Goal: Task Accomplishment & Management: Manage account settings

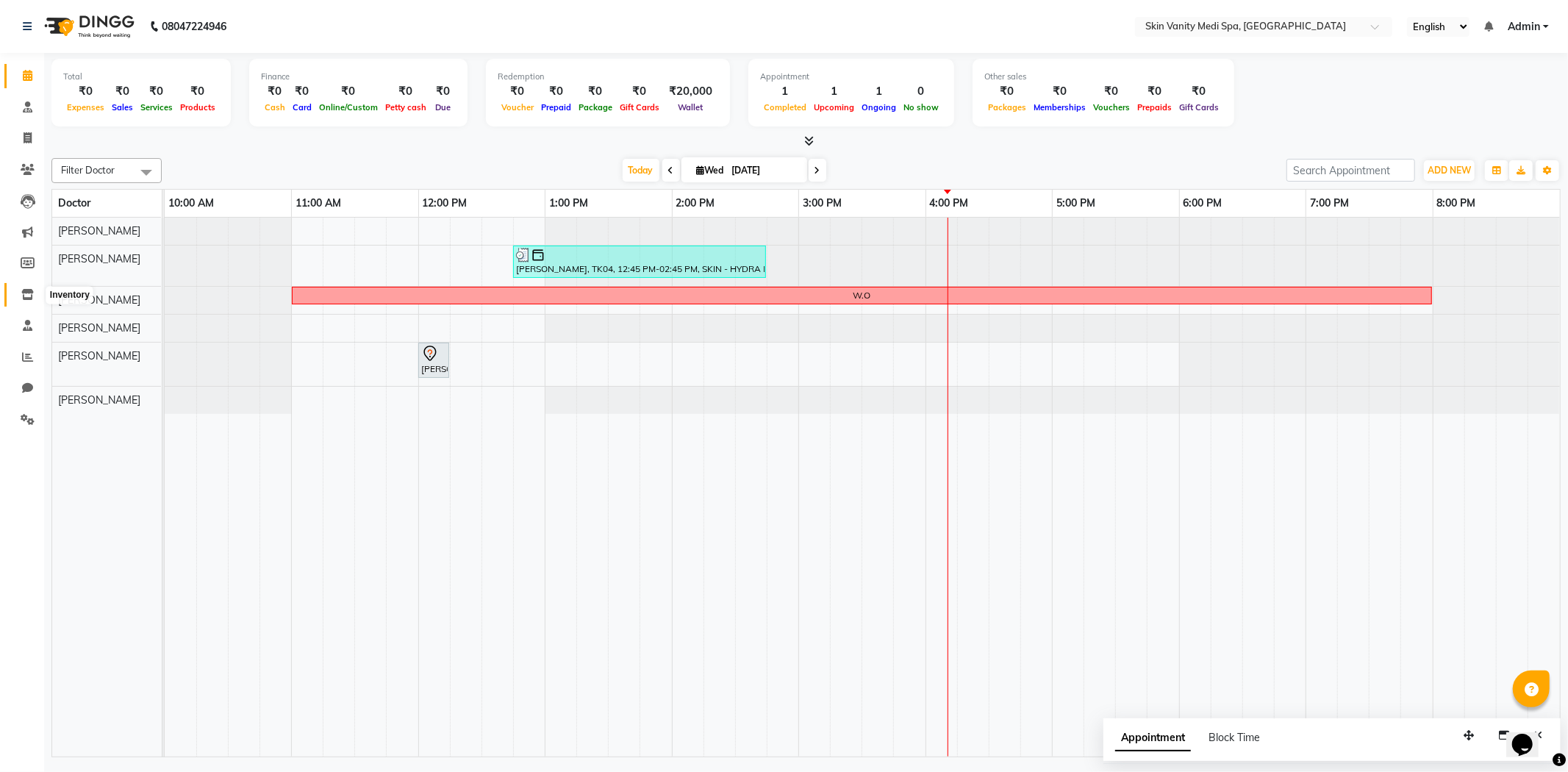
click at [22, 297] on icon at bounding box center [28, 294] width 13 height 11
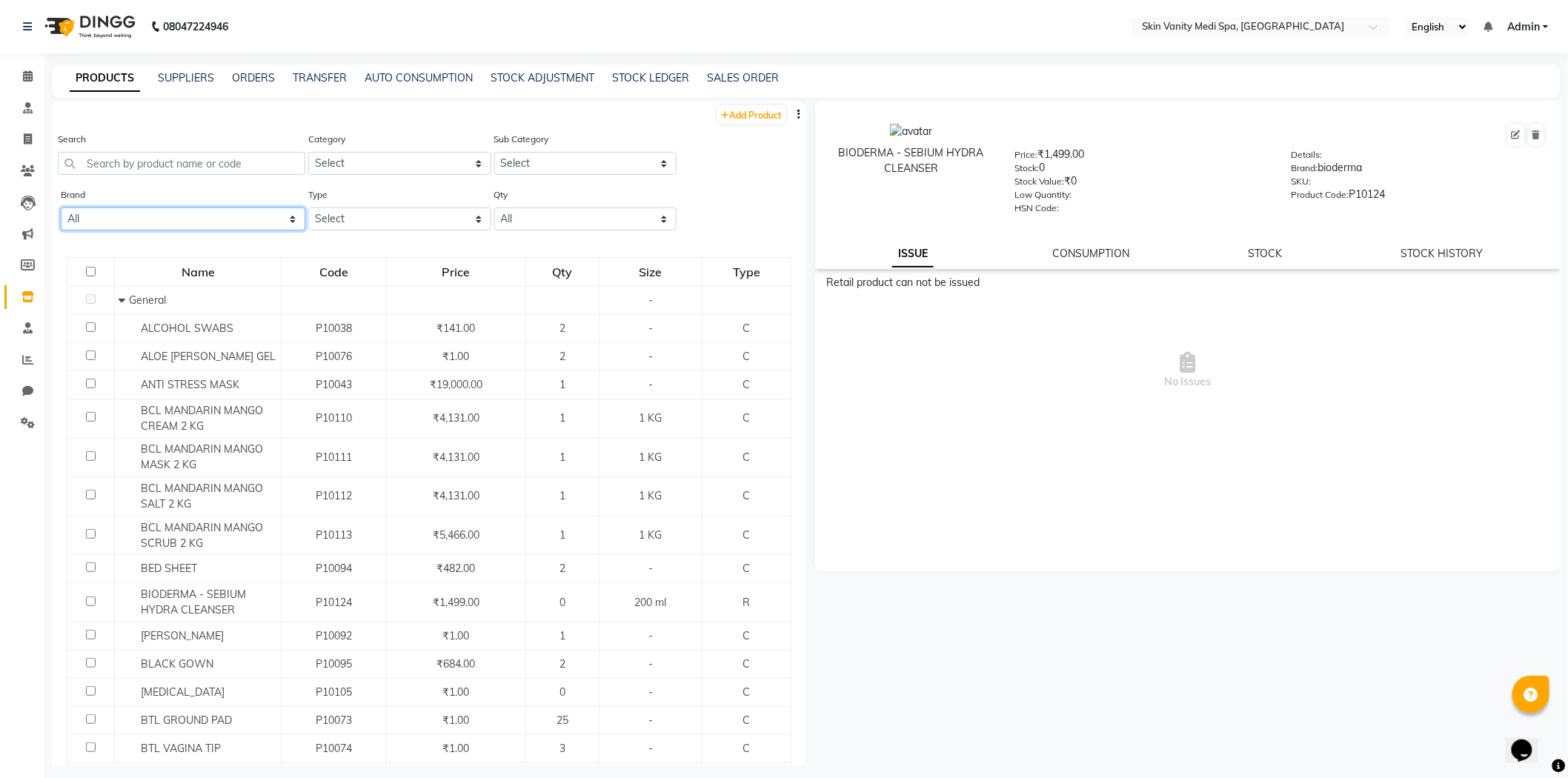
click at [157, 213] on select "All Bioderma Casmara Is Clinical Skin Vanity" at bounding box center [183, 218] width 245 height 23
select select "casmara"
click at [61, 207] on select "All Bioderma Casmara Is Clinical Skin Vanity" at bounding box center [183, 218] width 245 height 23
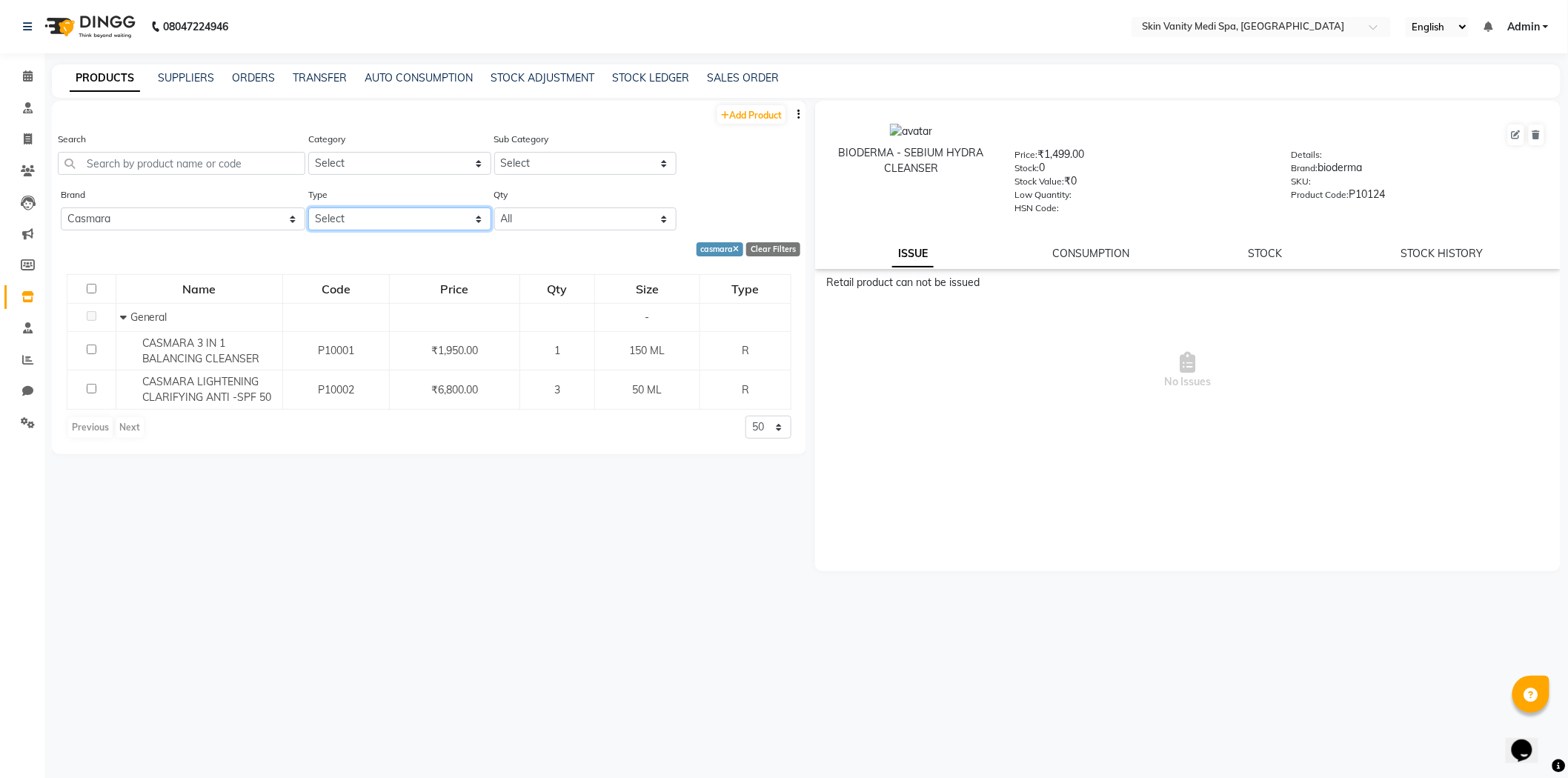
click at [343, 219] on select "Select Both Retail Consumable" at bounding box center [400, 218] width 183 height 23
select select "R"
click at [309, 207] on select "Select Both Retail Consumable" at bounding box center [400, 218] width 183 height 23
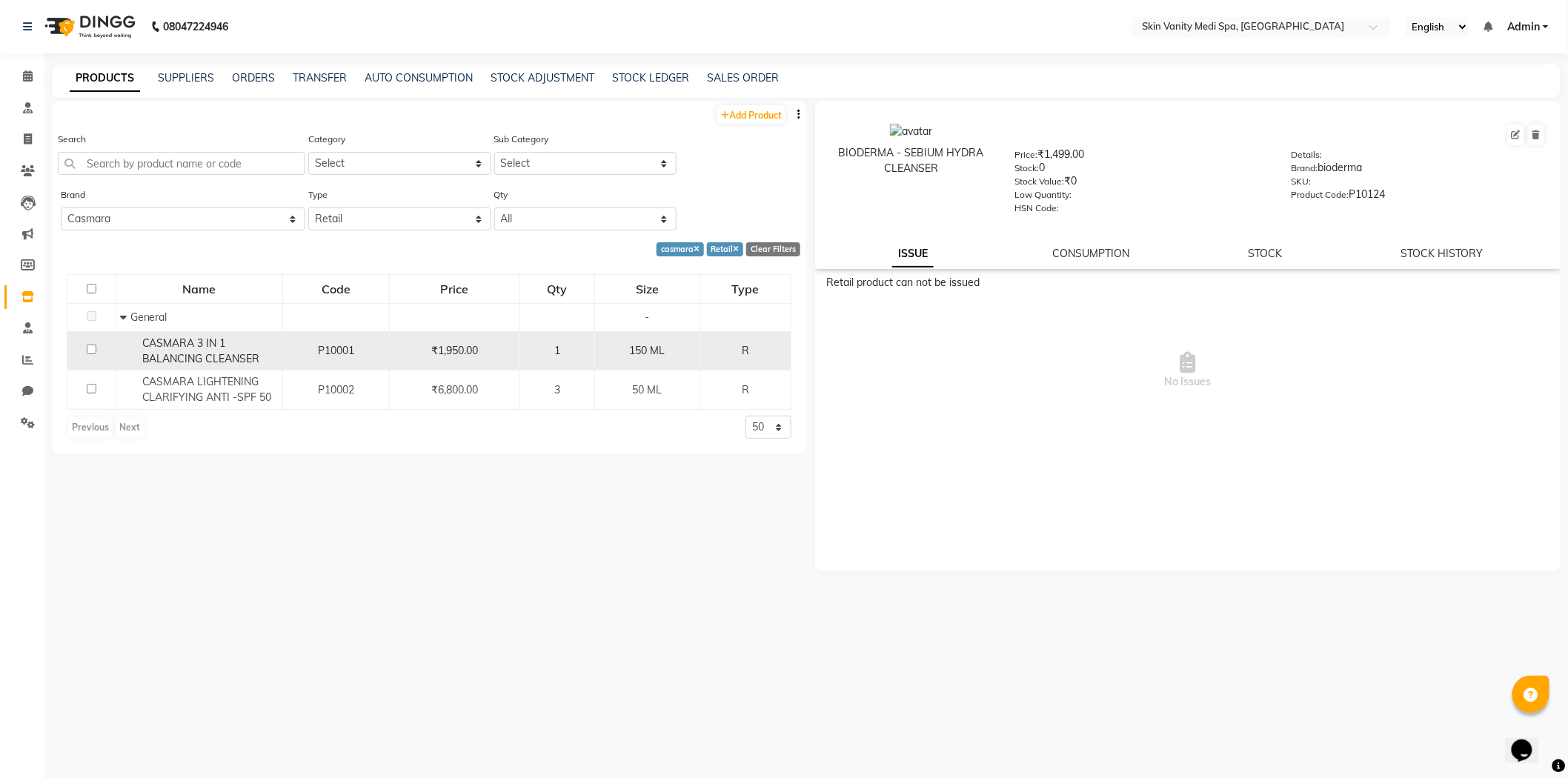
click at [203, 349] on div "CASMARA 3 IN 1 BALANCING CLEANSER" at bounding box center [199, 351] width 158 height 31
click at [196, 350] on div "CASMARA 3 IN 1 BALANCING CLEANSER" at bounding box center [199, 351] width 158 height 31
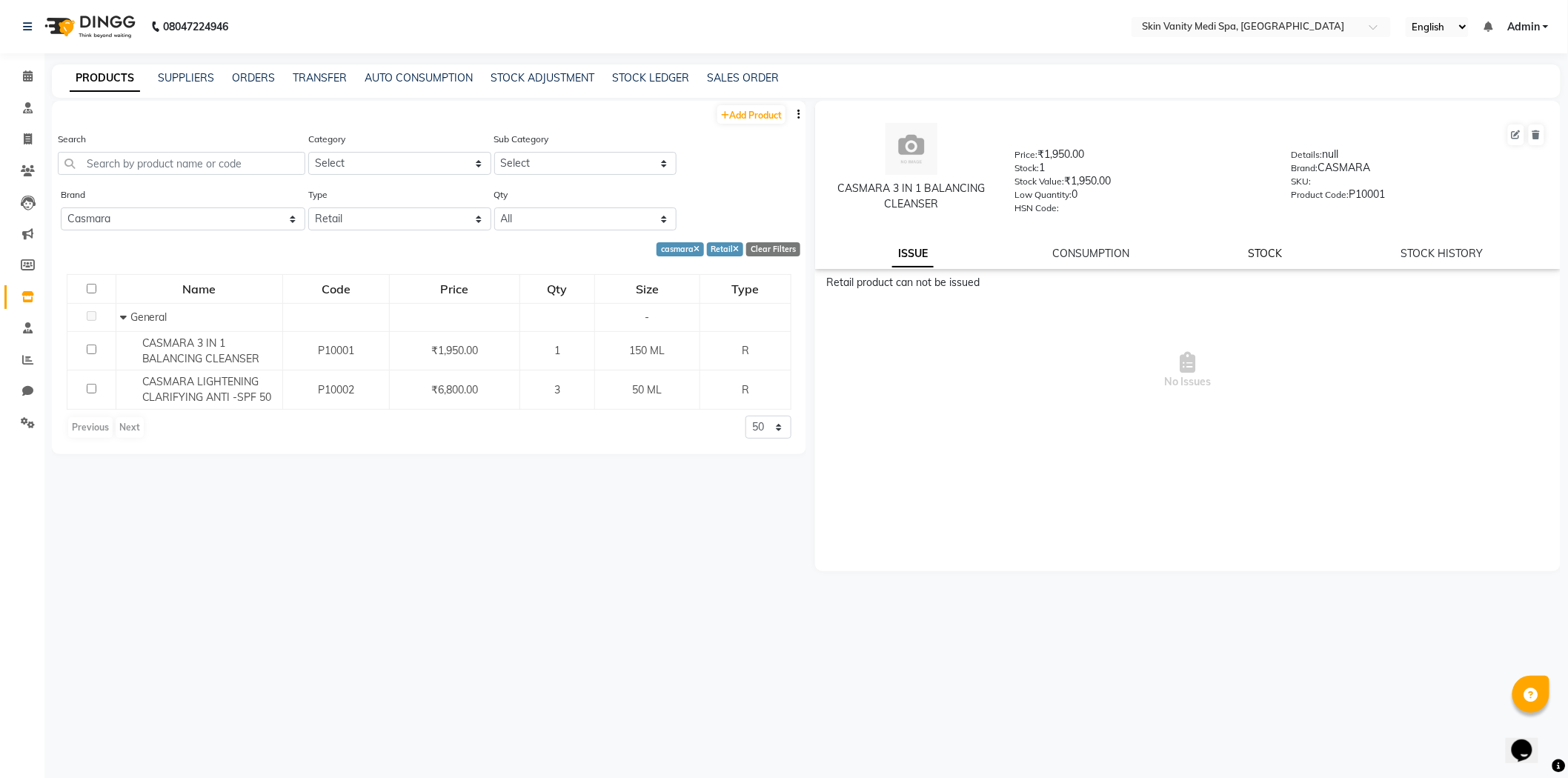
click at [1257, 254] on link "STOCK" at bounding box center [1265, 253] width 34 height 13
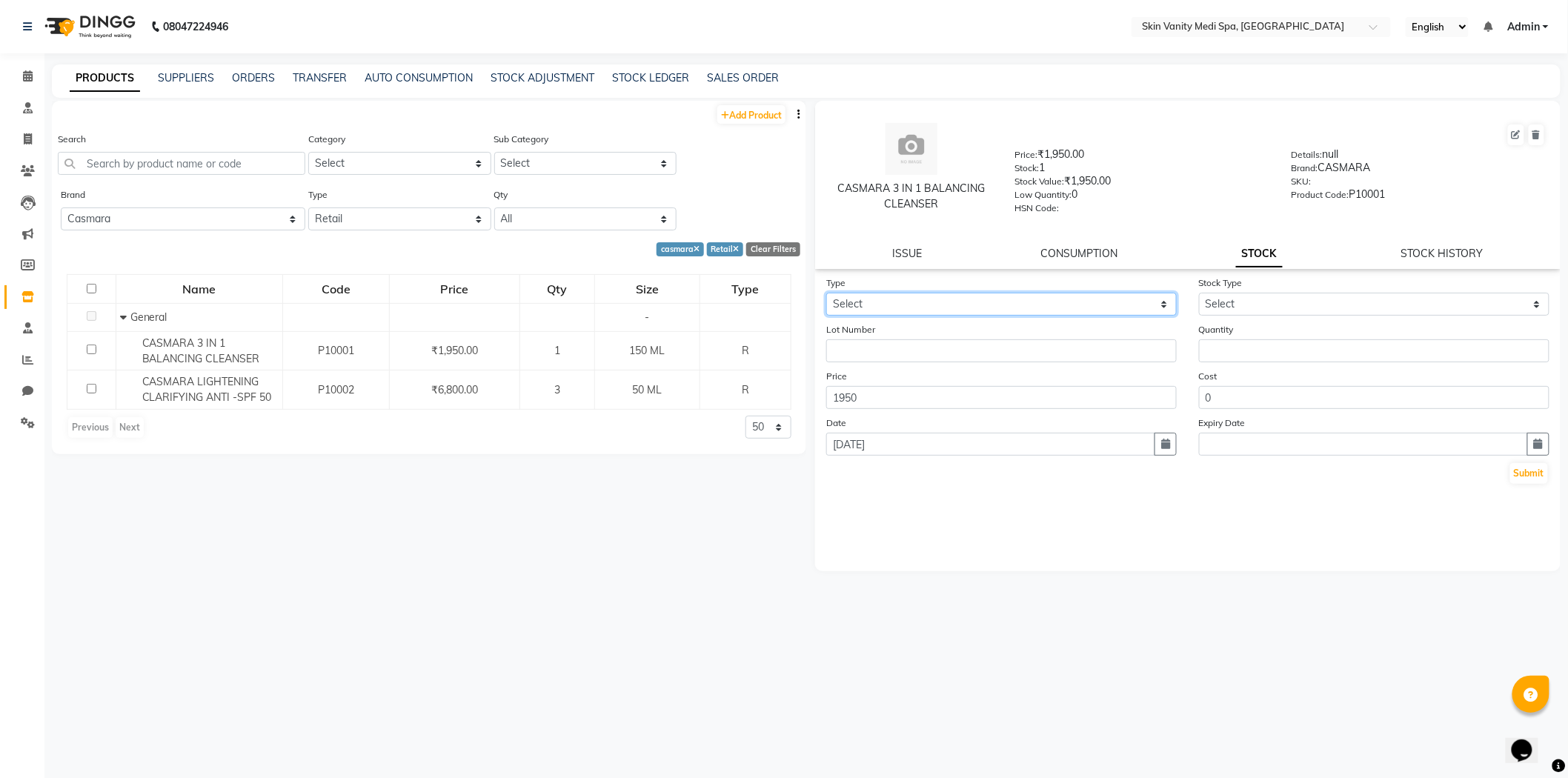
click at [870, 297] on select "Select In Out" at bounding box center [1002, 304] width 350 height 23
select select "in"
click at [826, 294] on select "Select In Out" at bounding box center [1002, 304] width 350 height 23
click at [1227, 307] on select "Select New Stock Adjustment Return Other" at bounding box center [1374, 304] width 350 height 23
select select "new stock"
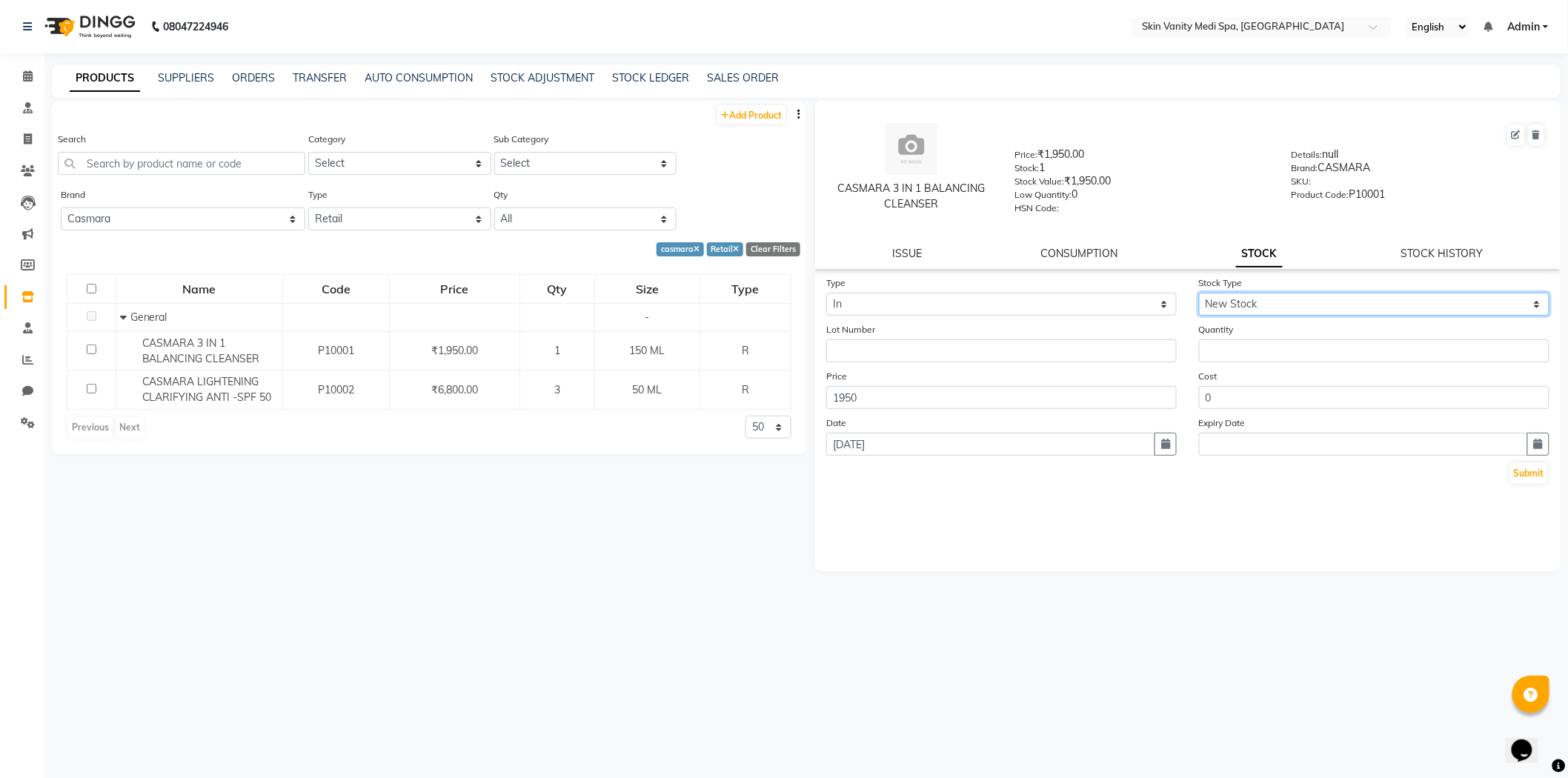
click at [1199, 294] on select "Select New Stock Adjustment Return Other" at bounding box center [1374, 304] width 350 height 23
click at [874, 403] on input "1950" at bounding box center [1002, 397] width 350 height 23
click at [1220, 346] on input "number" at bounding box center [1374, 351] width 350 height 23
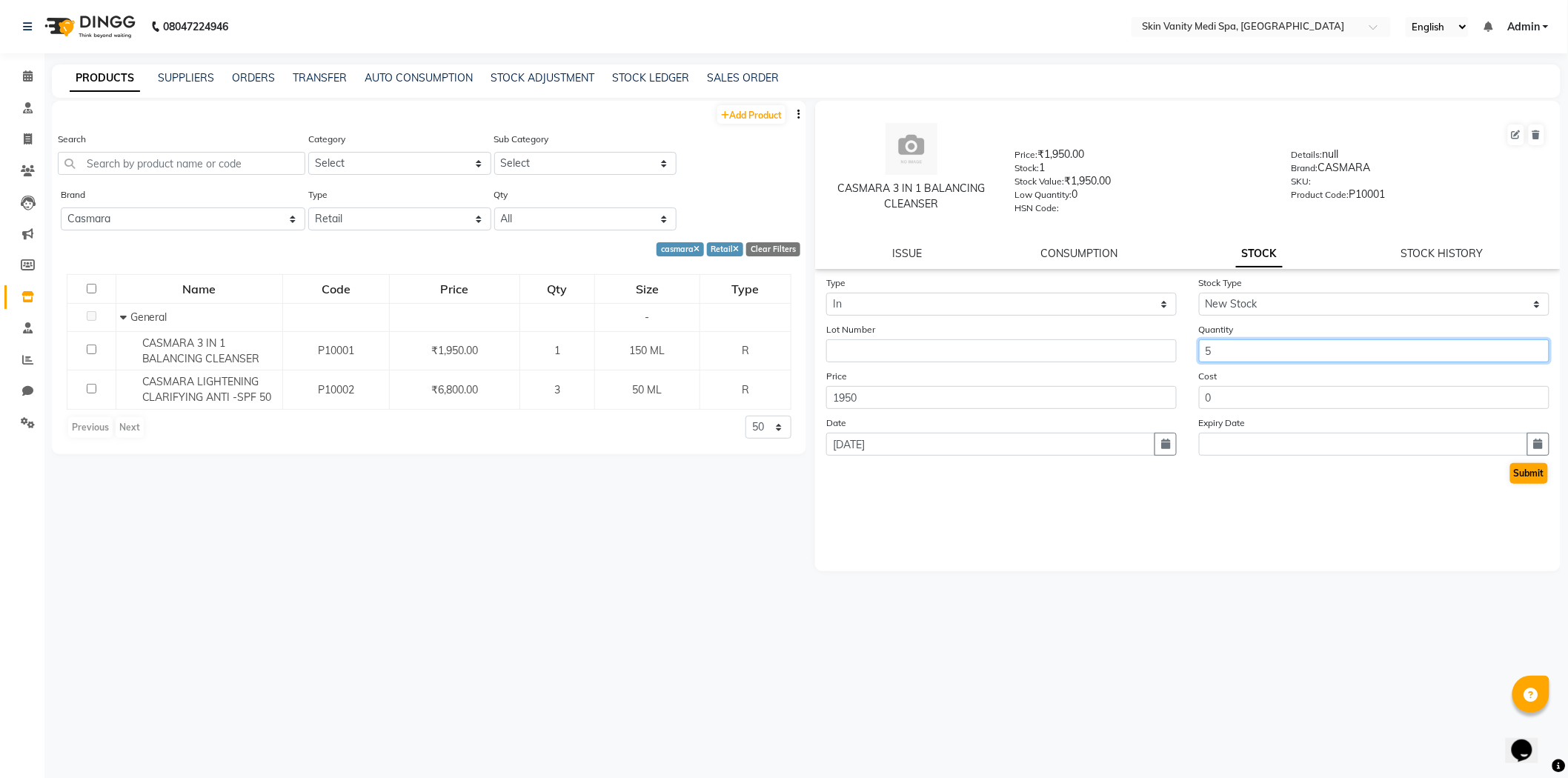
type input "5"
click at [1523, 470] on button "Submit" at bounding box center [1529, 473] width 38 height 21
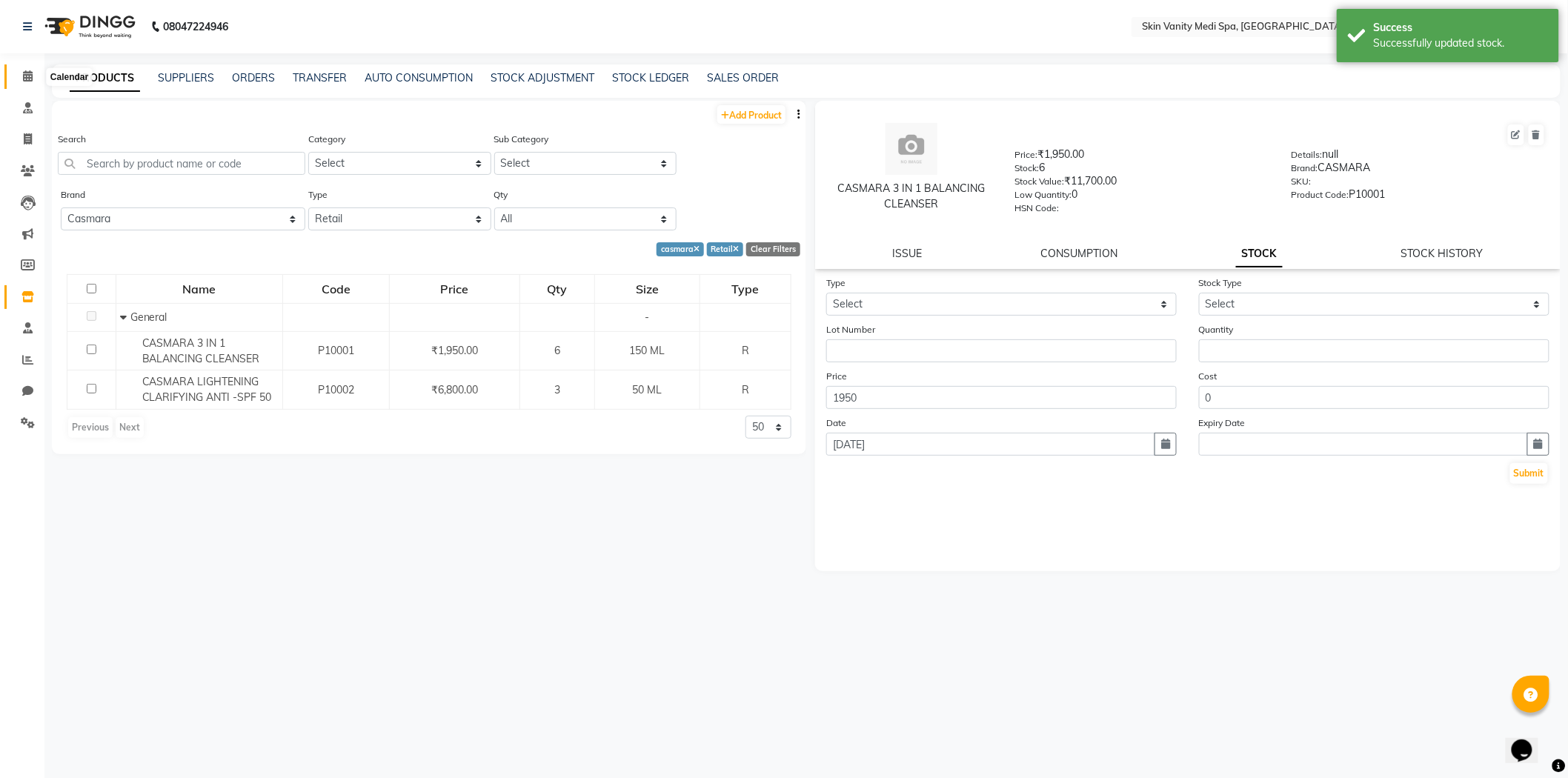
click at [28, 68] on span at bounding box center [28, 76] width 26 height 17
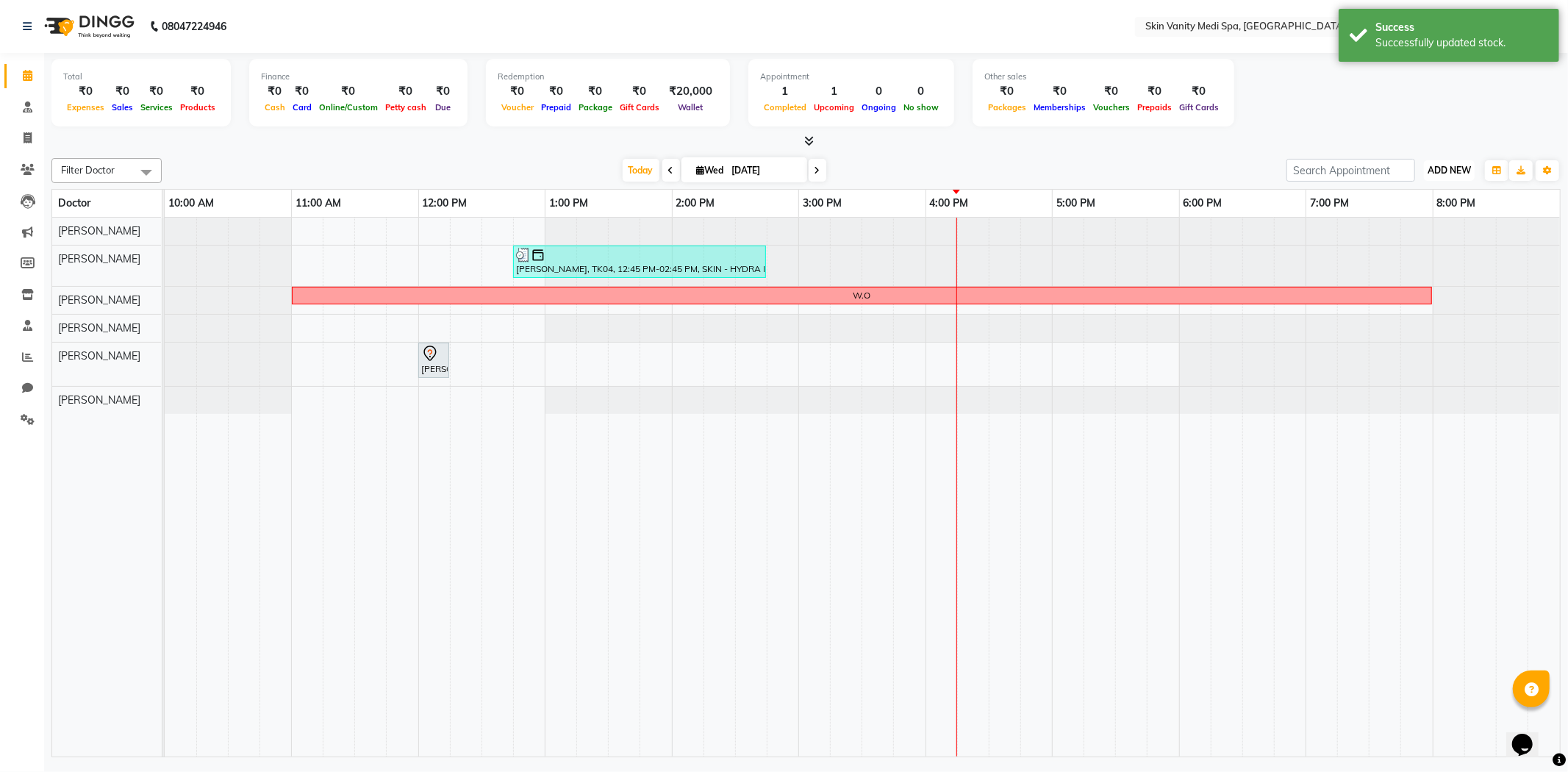
click at [1435, 170] on span "ADD NEW" at bounding box center [1449, 170] width 43 height 11
click at [1393, 217] on link "Add Invoice" at bounding box center [1416, 216] width 117 height 19
select select "service"
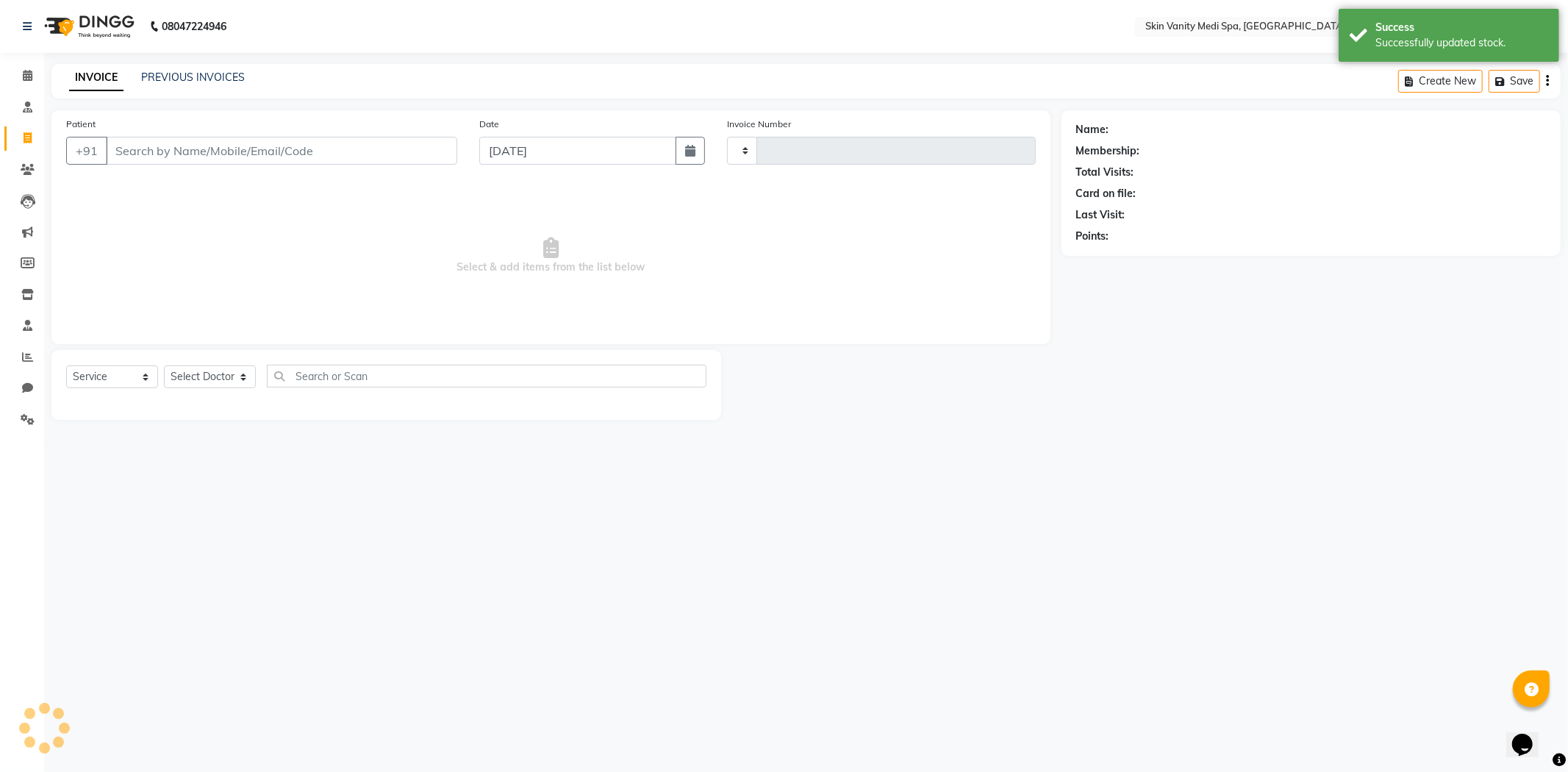
type input "0689"
select select "7826"
click at [221, 159] on input "Patient" at bounding box center [282, 150] width 352 height 28
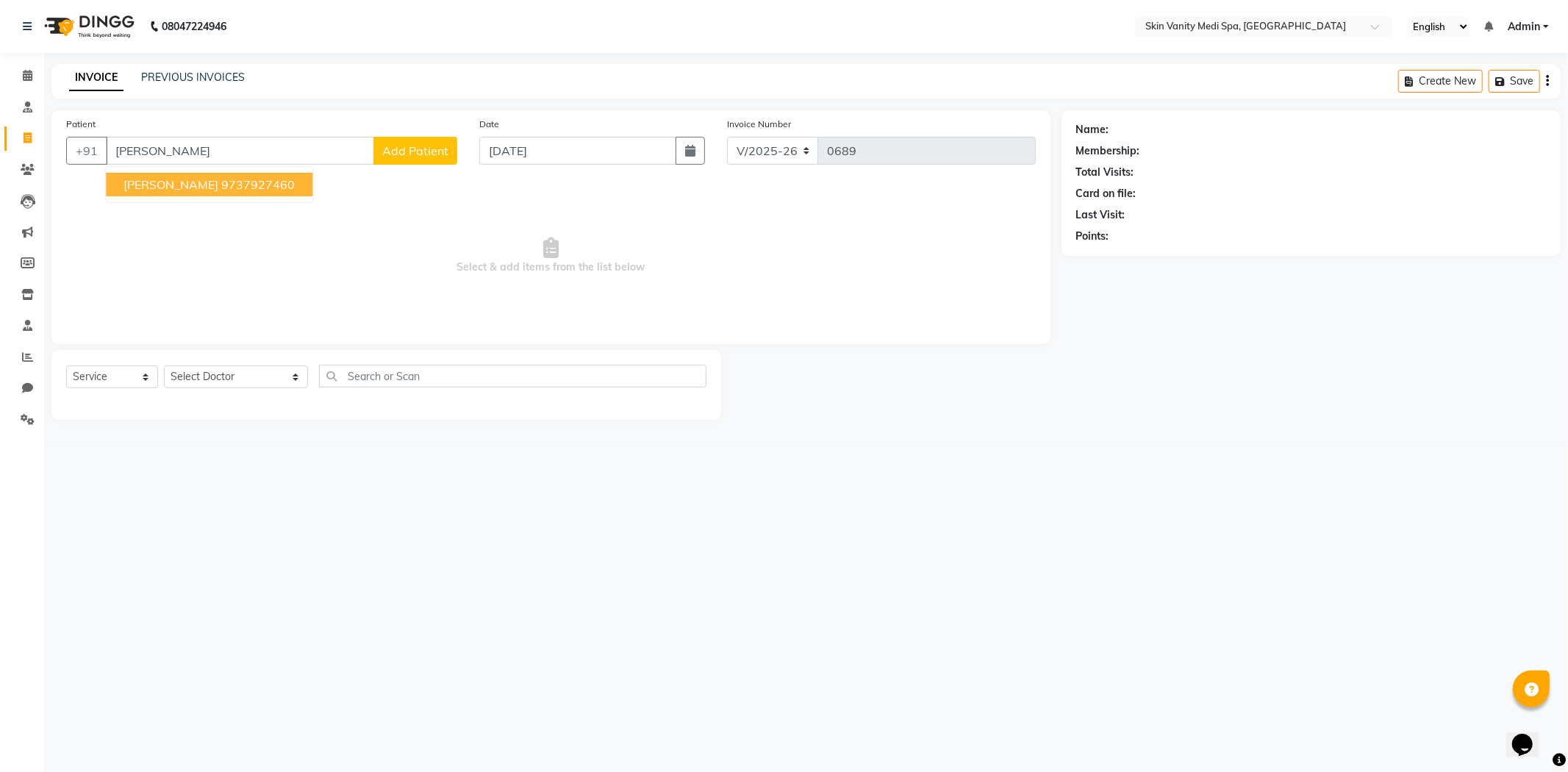
click at [168, 186] on span "RUCHITA PATEL" at bounding box center [171, 184] width 95 height 15
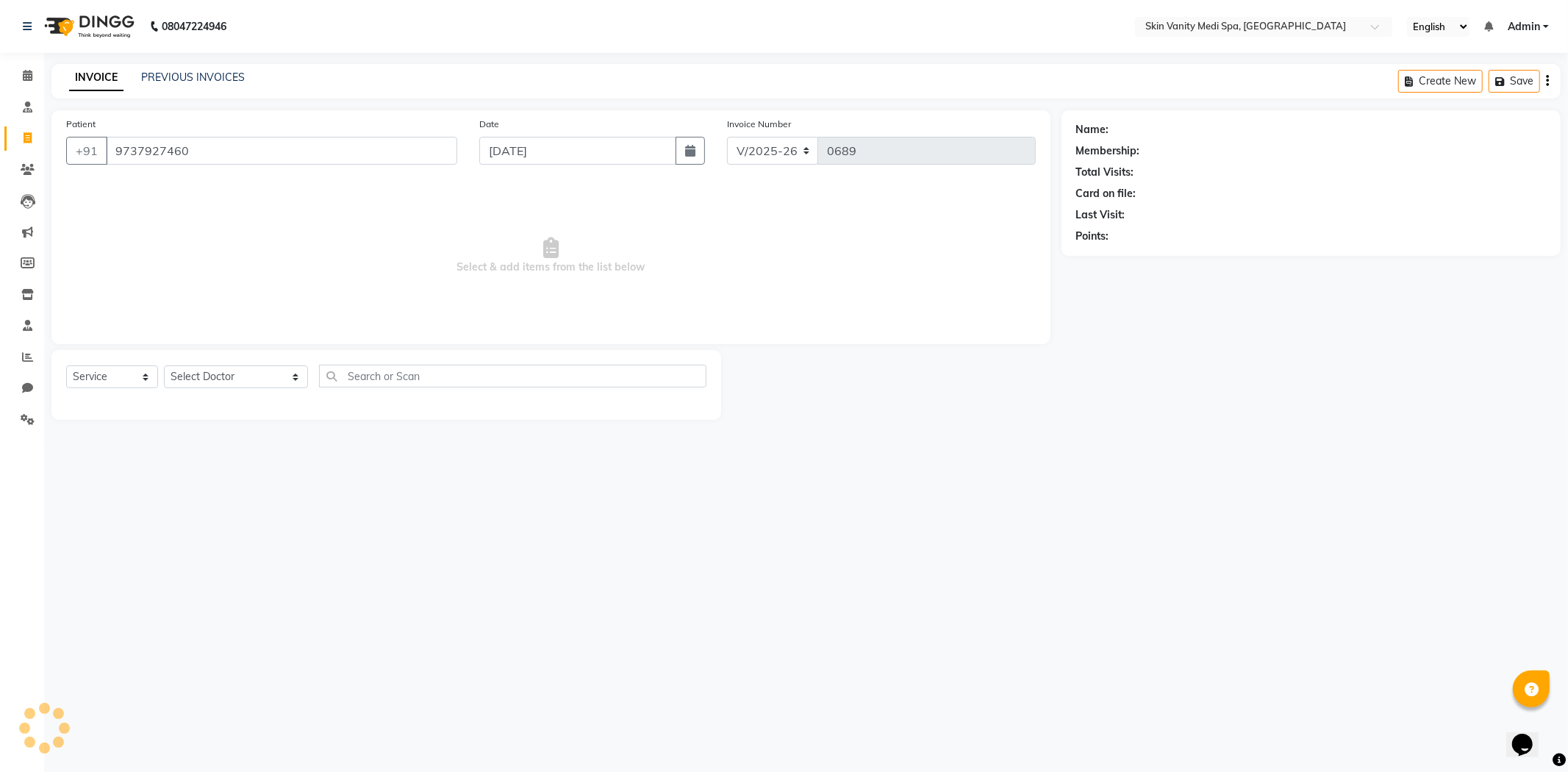
type input "9737927460"
click at [89, 367] on select "Select Service Product Membership Package Voucher Prepaid Gift Card" at bounding box center [112, 377] width 92 height 23
select select "product"
click at [66, 367] on select "Select Service Product Membership Package Voucher Prepaid Gift Card" at bounding box center [112, 377] width 92 height 23
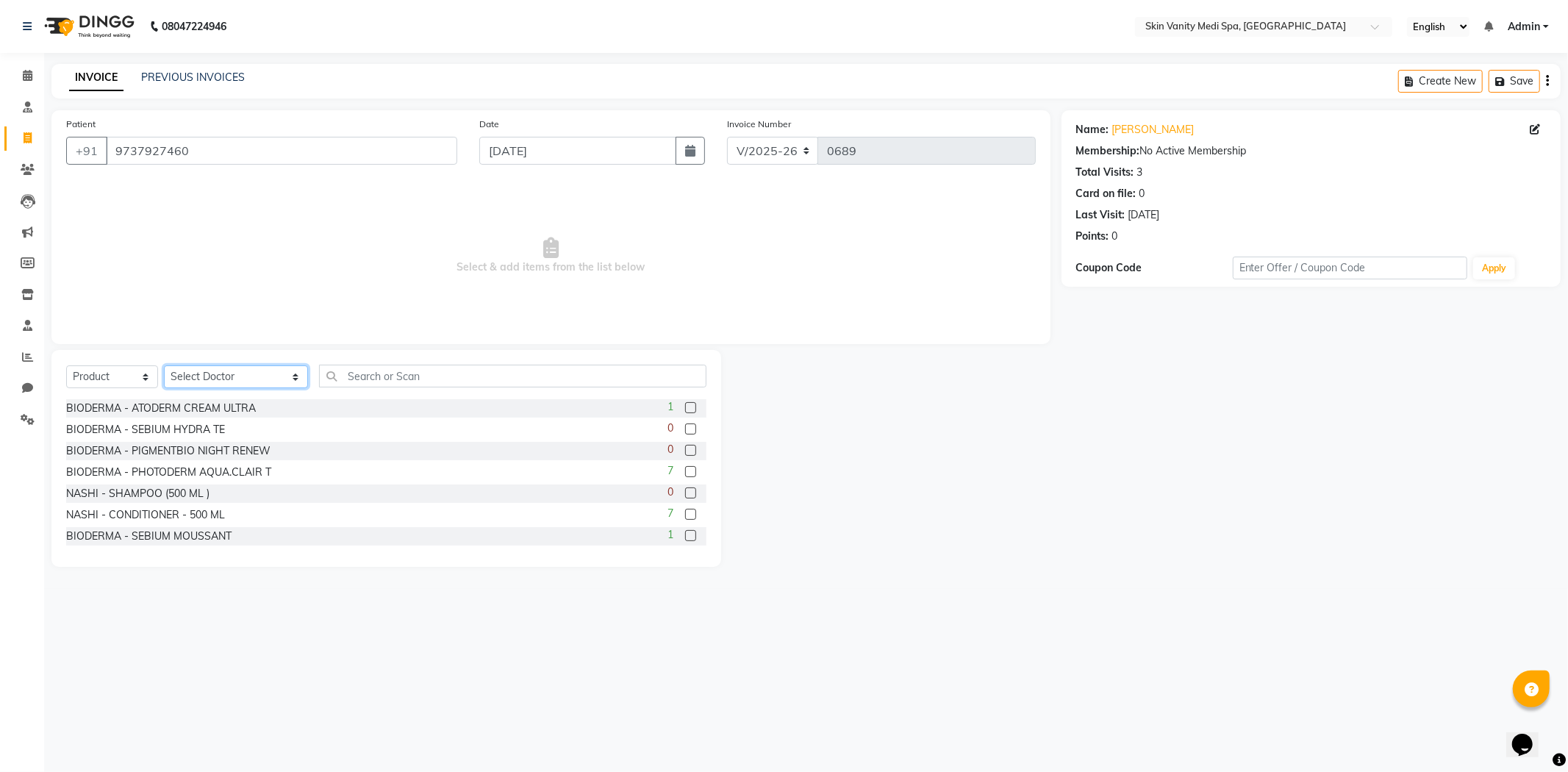
click at [225, 386] on select "Select Doctor ASMA KHAN DINGG SUPPORT DR LIBA DIXIT EMAA MACWAN PRANSHU TRIVEDI…" at bounding box center [236, 377] width 144 height 23
click at [164, 367] on select "Select Doctor ASMA KHAN DINGG SUPPORT DR LIBA DIXIT EMAA MACWAN PRANSHU TRIVEDI…" at bounding box center [236, 377] width 144 height 23
click at [209, 380] on select "Select Doctor ASMA KHAN DINGG SUPPORT DR LIBA DIXIT EMAA MACWAN PRANSHU TRIVEDI…" at bounding box center [236, 377] width 144 height 23
select select "70352"
click at [164, 367] on select "Select Doctor ASMA KHAN DINGG SUPPORT DR LIBA DIXIT EMAA MACWAN PRANSHU TRIVEDI…" at bounding box center [236, 377] width 144 height 23
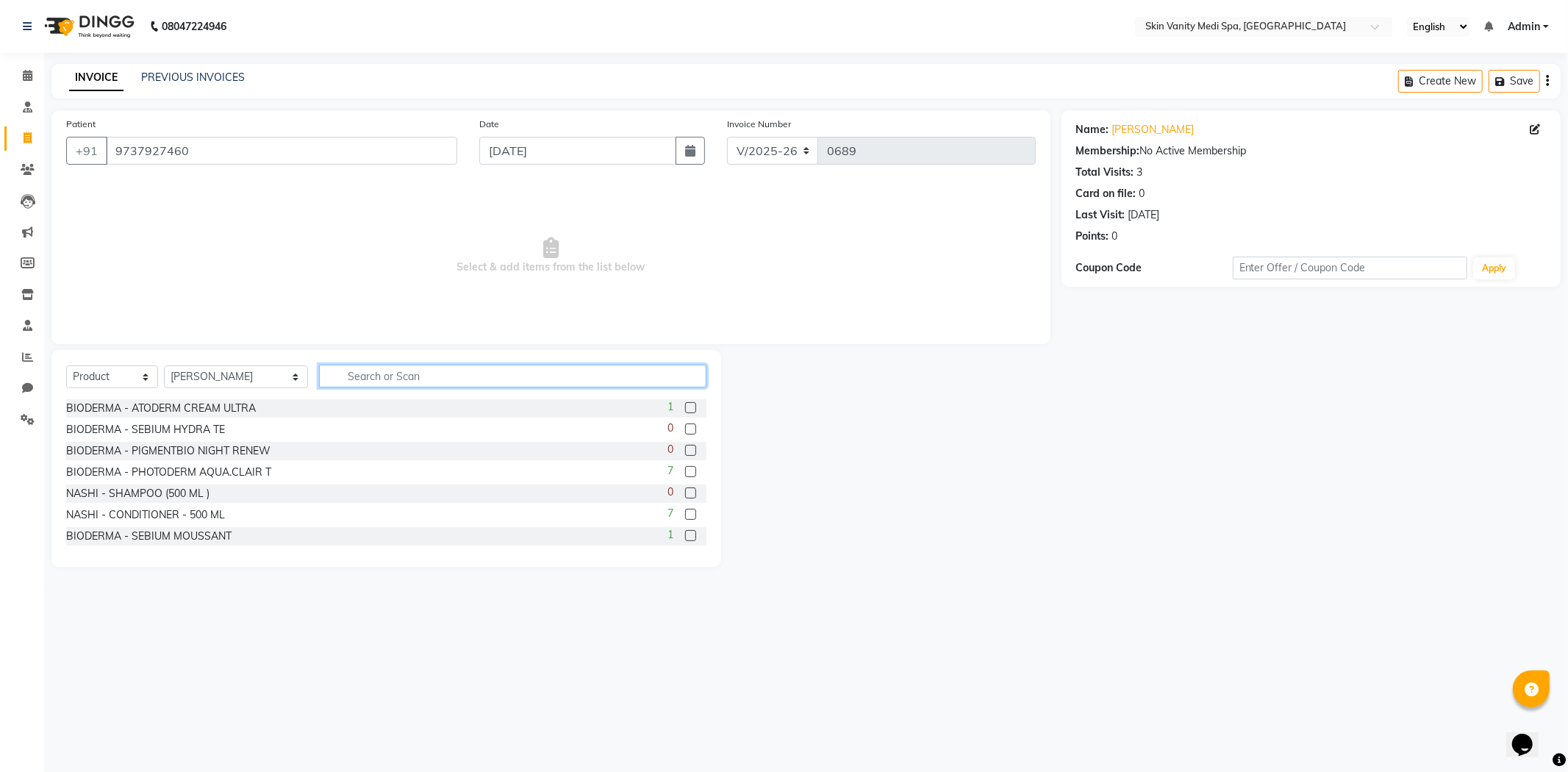
click at [349, 378] on input "text" at bounding box center [513, 376] width 387 height 23
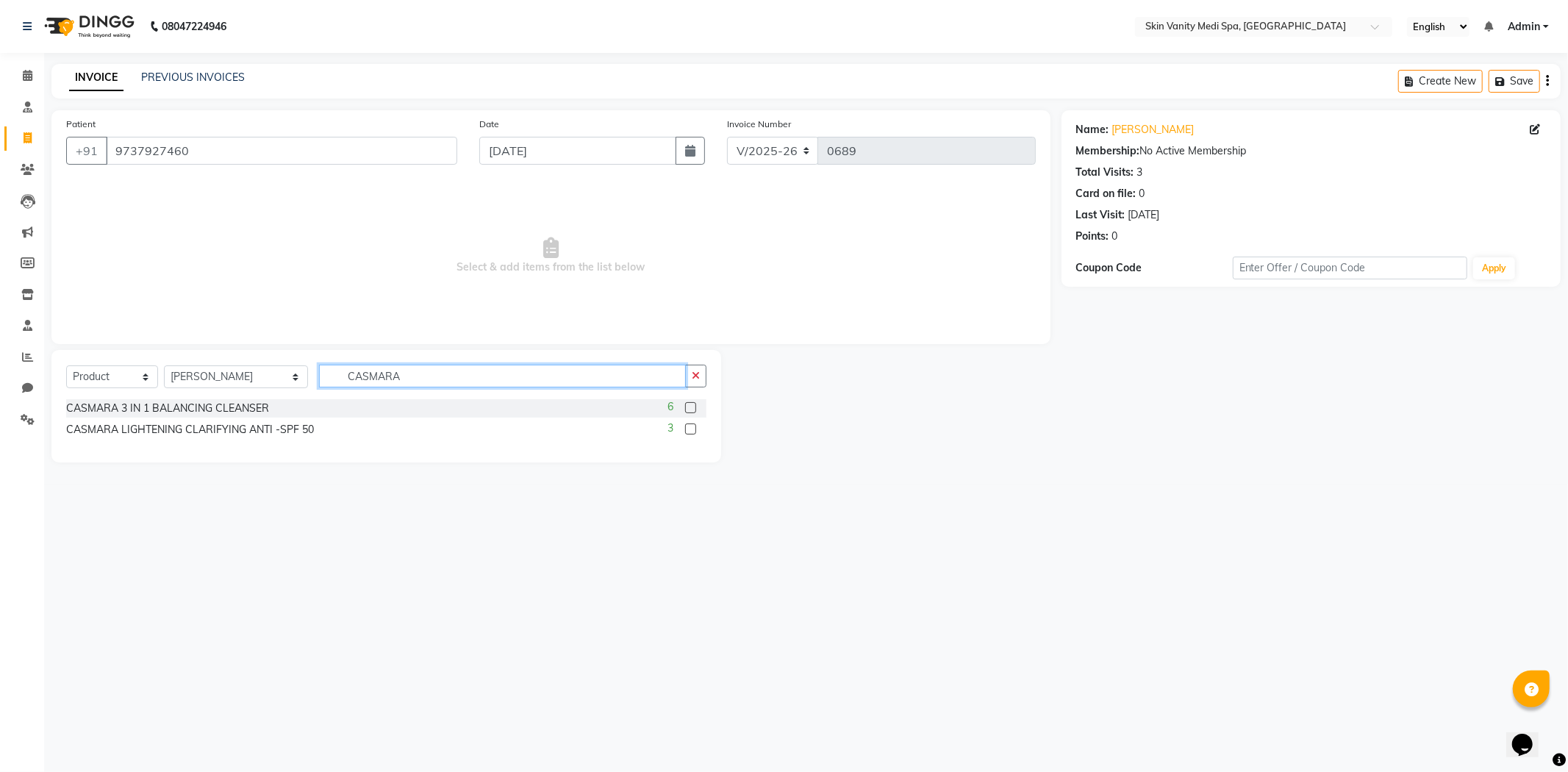
type input "CASMARA"
click at [689, 407] on label at bounding box center [691, 407] width 11 height 11
click at [689, 407] on input "checkbox" at bounding box center [691, 409] width 10 height 10
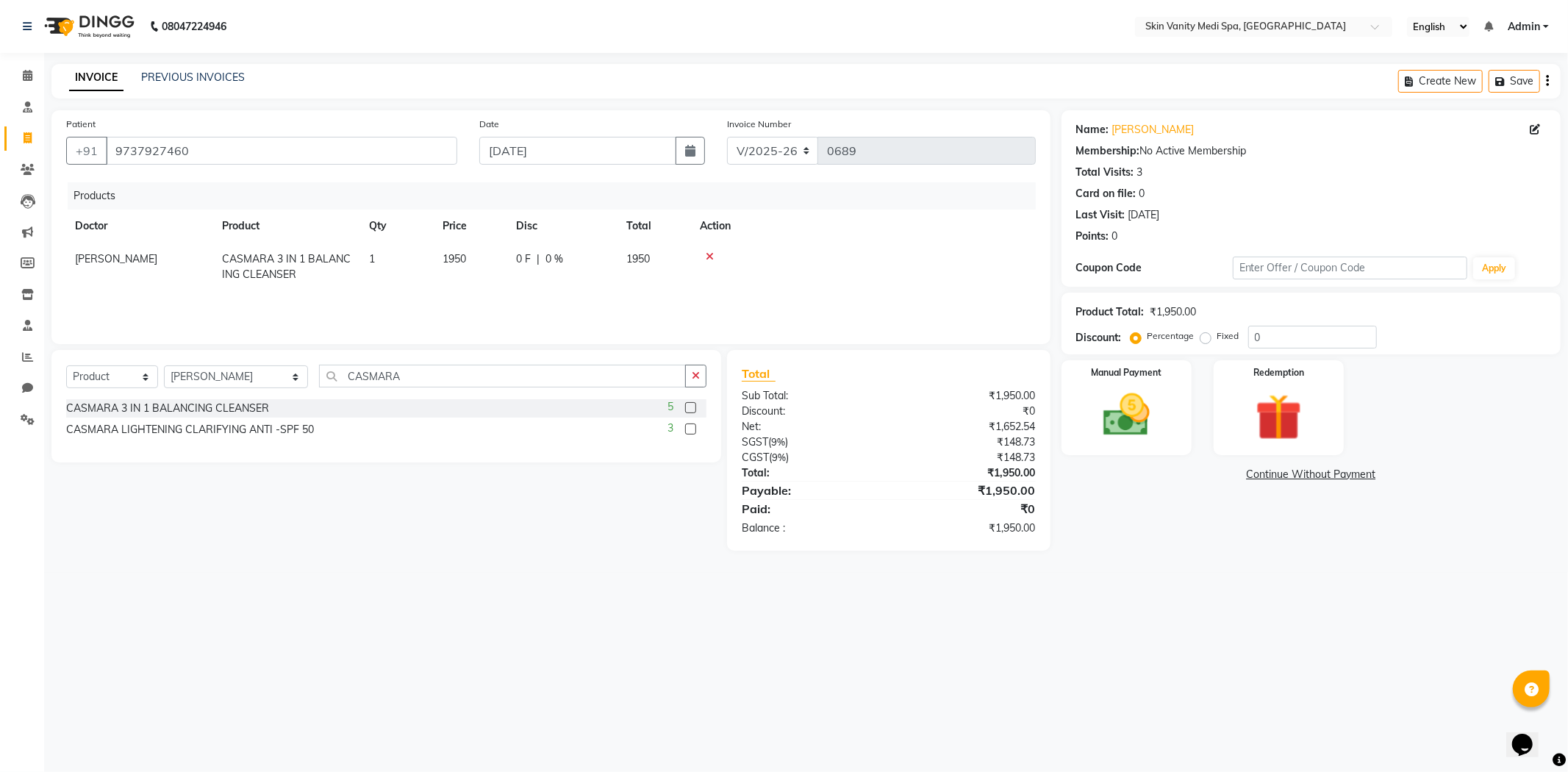
click at [689, 407] on label at bounding box center [691, 407] width 11 height 11
click at [689, 407] on input "checkbox" at bounding box center [691, 409] width 10 height 10
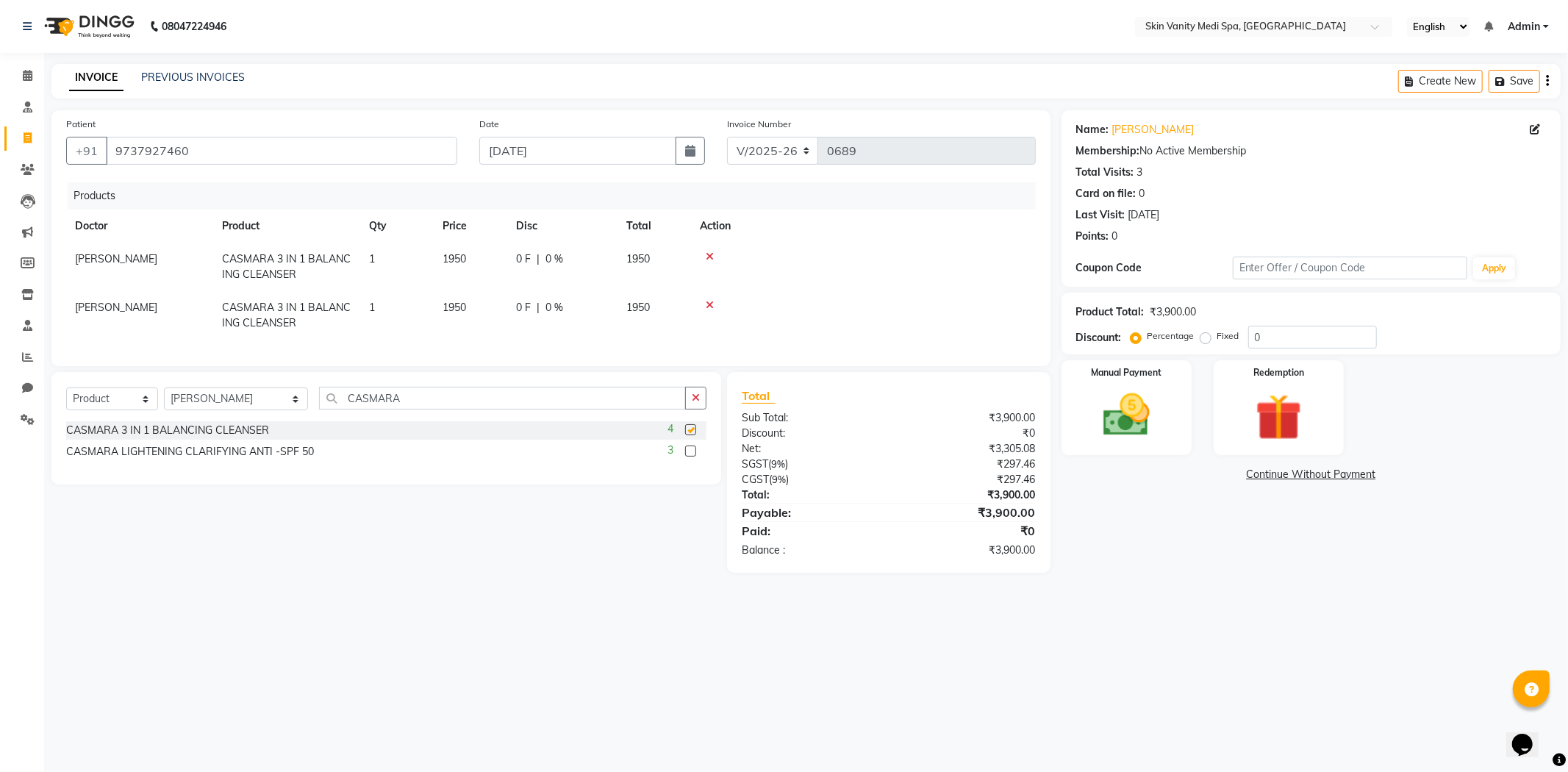
checkbox input "false"
click at [1157, 408] on img at bounding box center [1127, 415] width 79 height 56
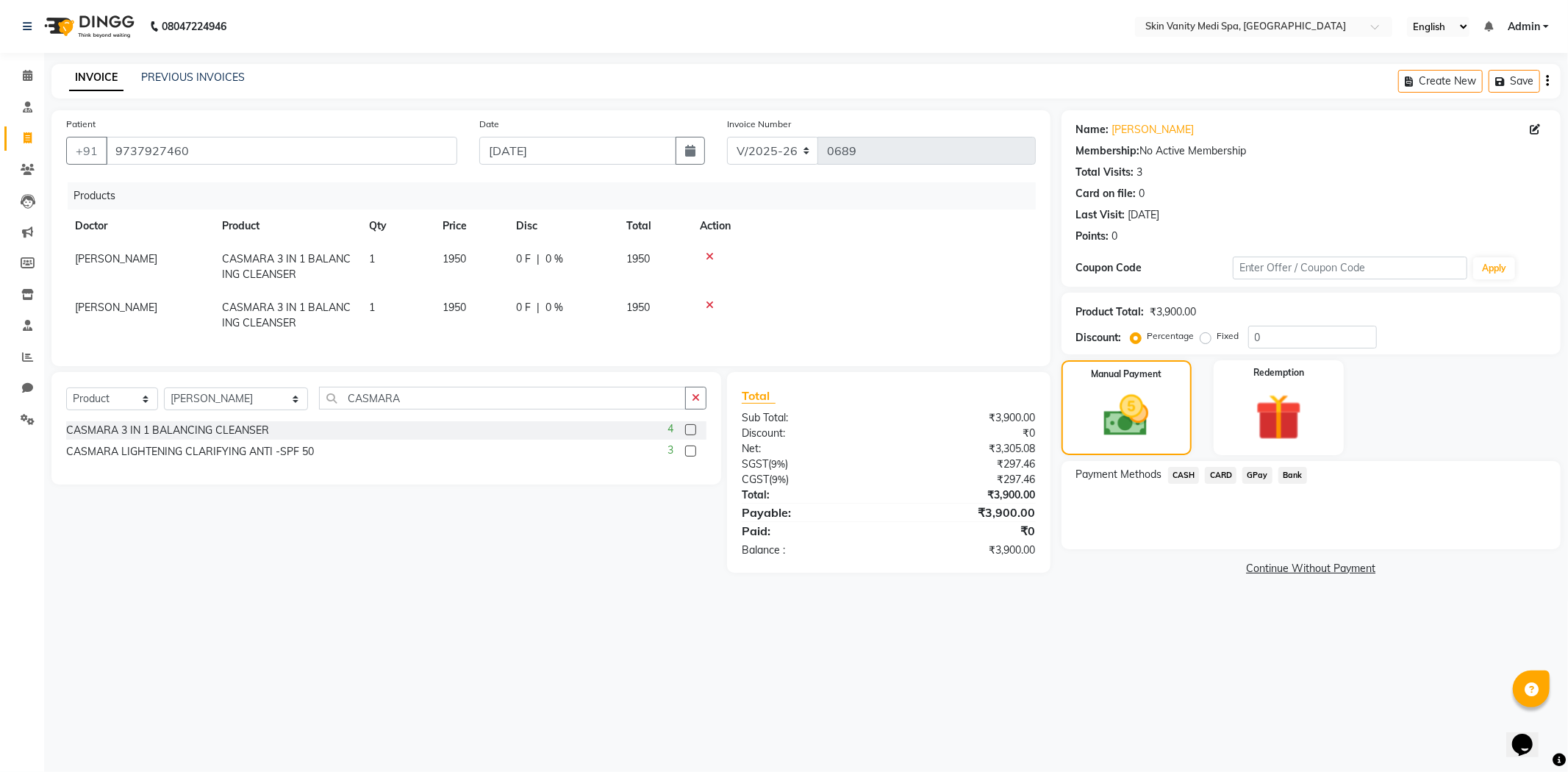
click at [1261, 478] on span "GPay" at bounding box center [1258, 475] width 31 height 17
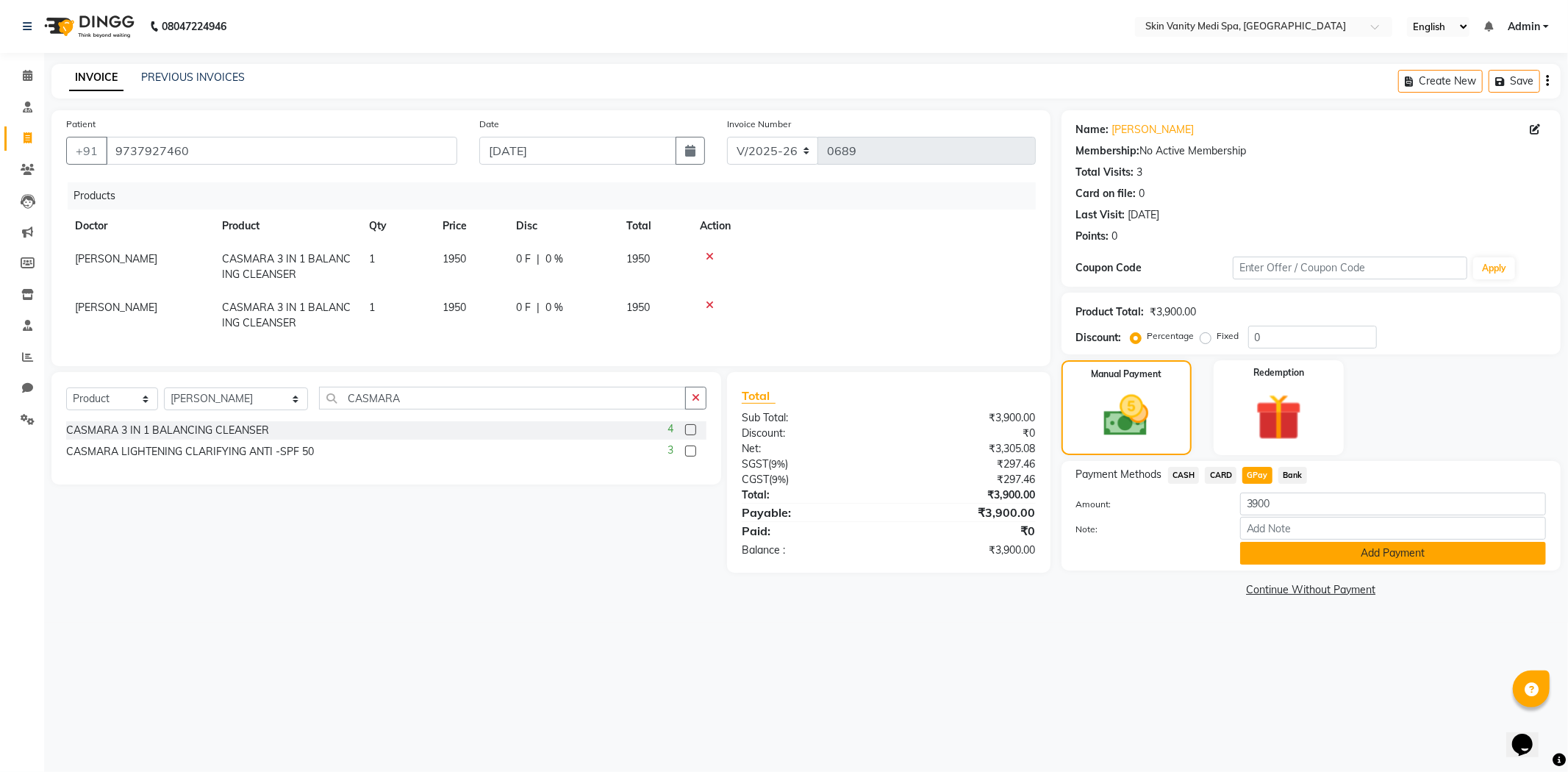
click at [1277, 555] on button "Add Payment" at bounding box center [1393, 553] width 306 height 23
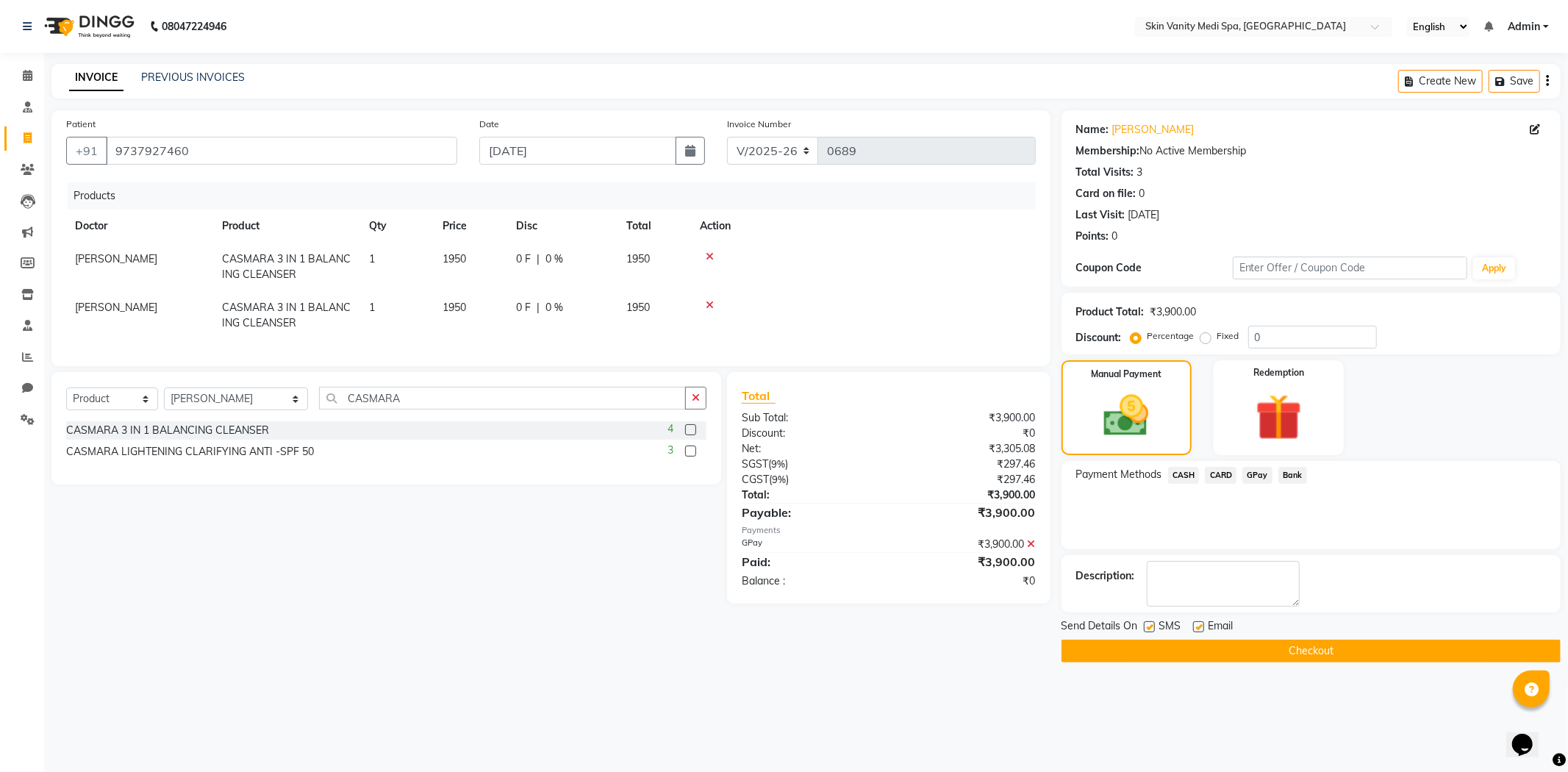
click at [1153, 651] on button "Checkout" at bounding box center [1311, 650] width 499 height 23
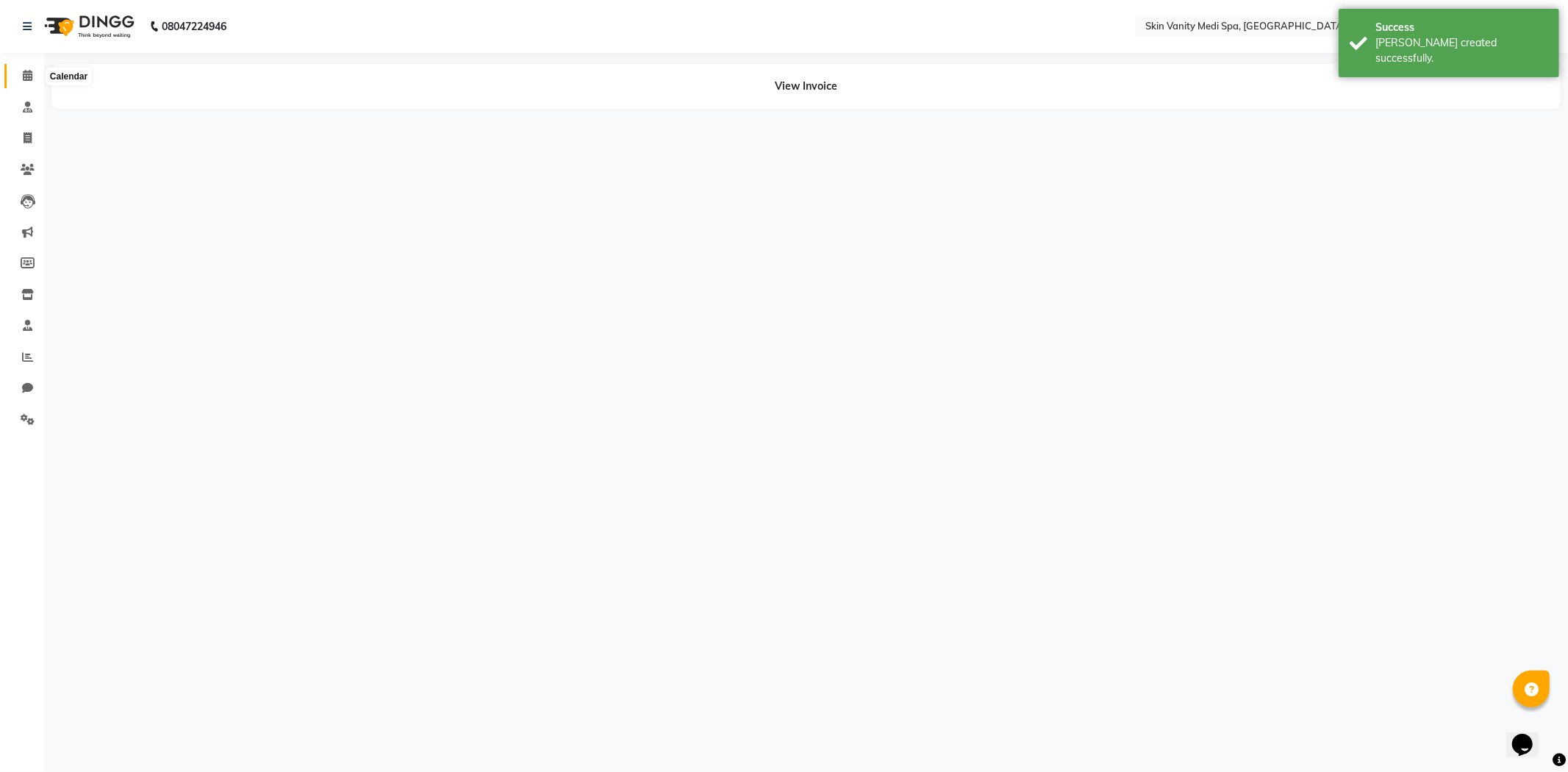
click at [31, 72] on icon at bounding box center [28, 75] width 10 height 11
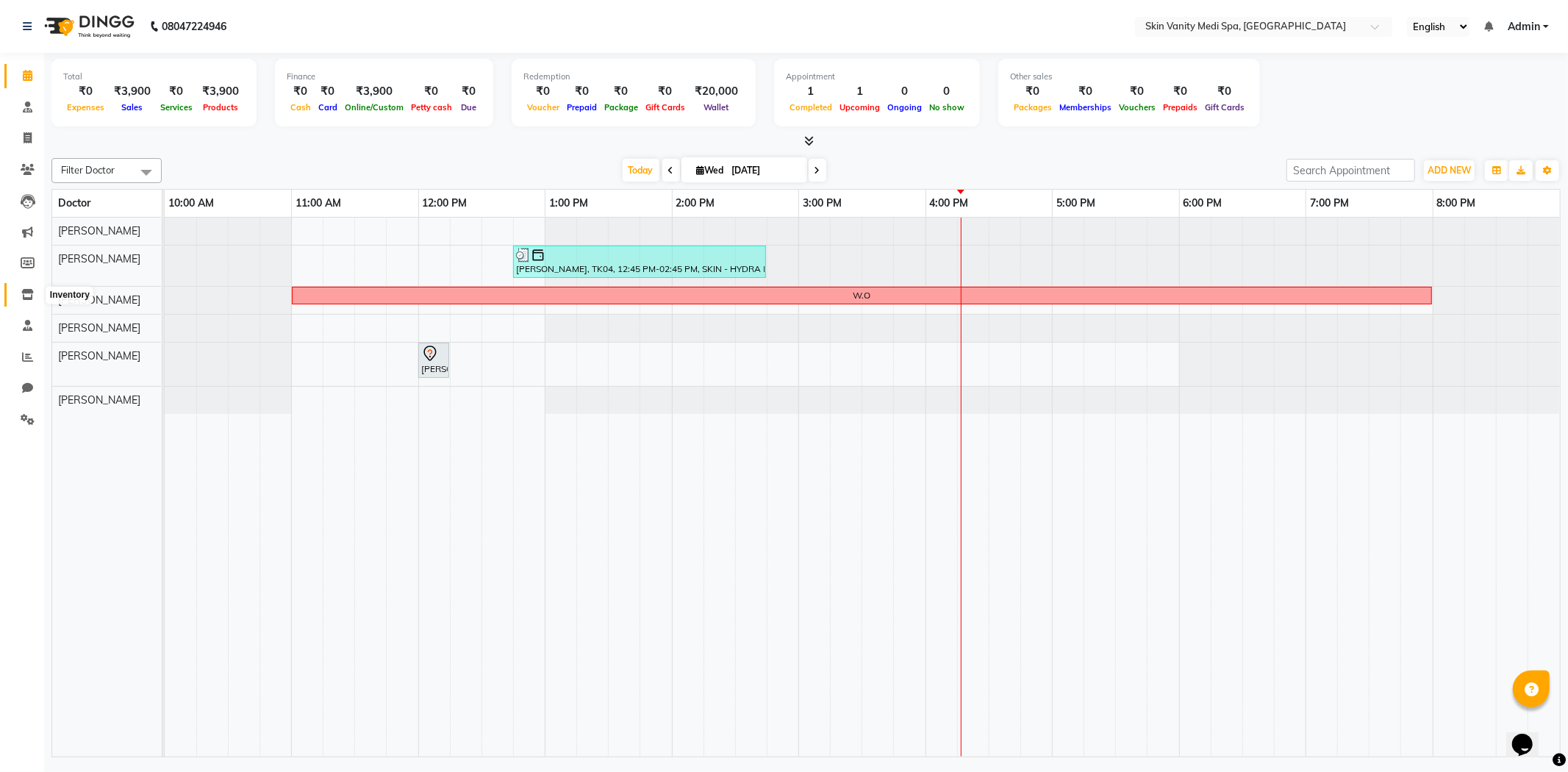
click at [25, 289] on icon at bounding box center [28, 294] width 13 height 11
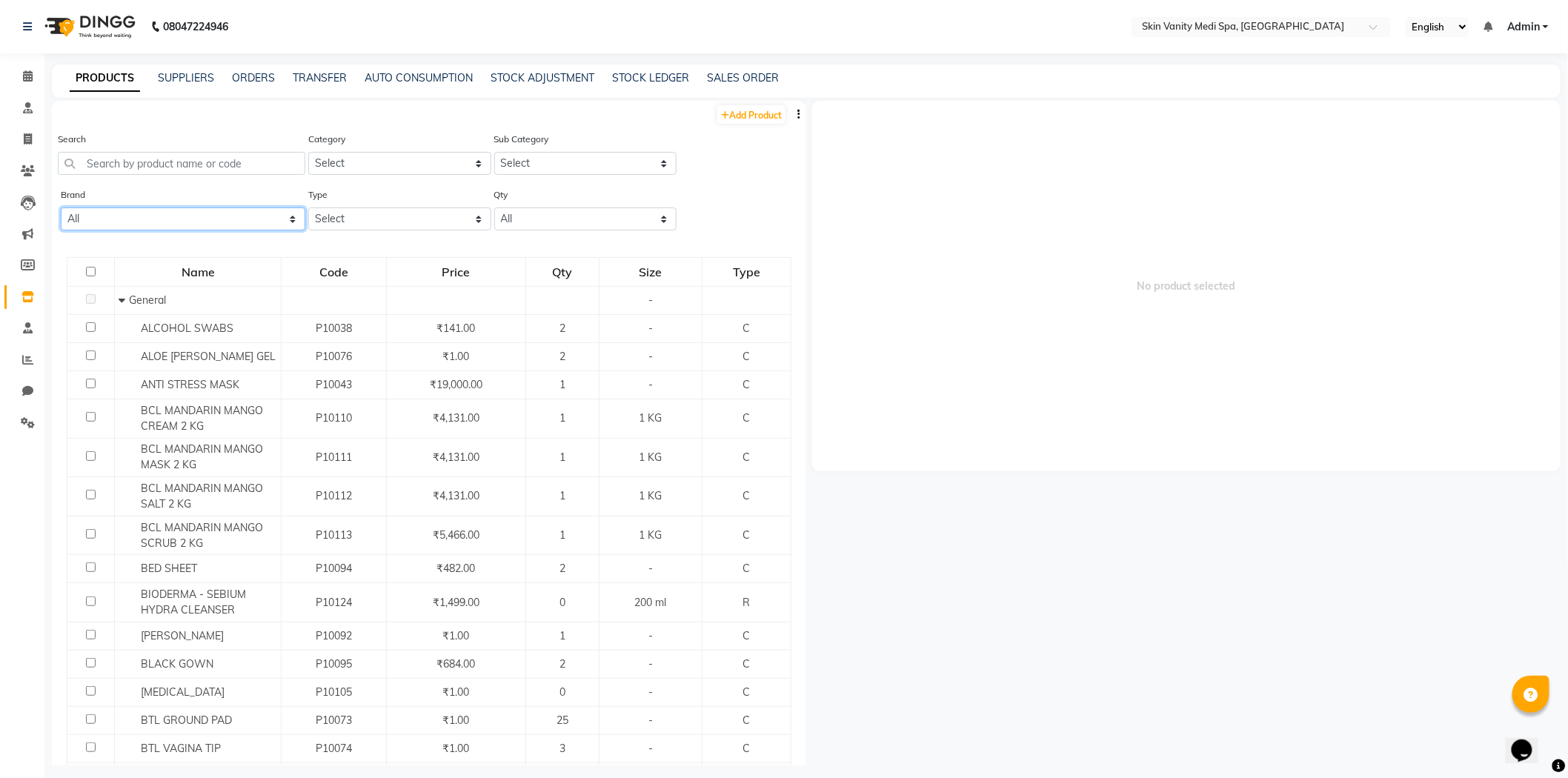
click at [215, 219] on select "All Bioderma Casmara Is Clinical Skin Vanity" at bounding box center [183, 218] width 245 height 23
click at [541, 80] on link "STOCK ADJUSTMENT" at bounding box center [543, 77] width 104 height 13
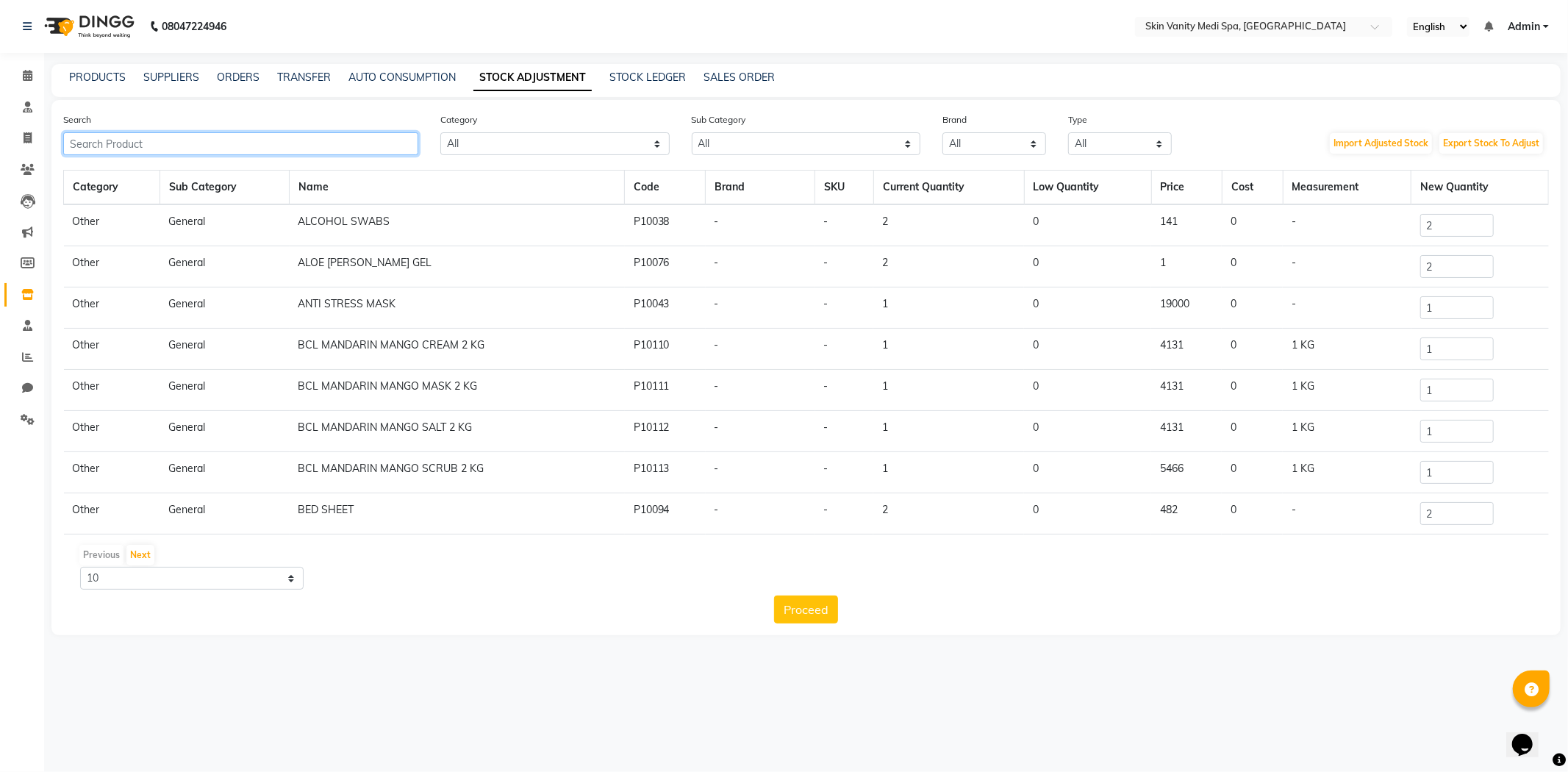
click at [304, 145] on input "text" at bounding box center [240, 143] width 355 height 23
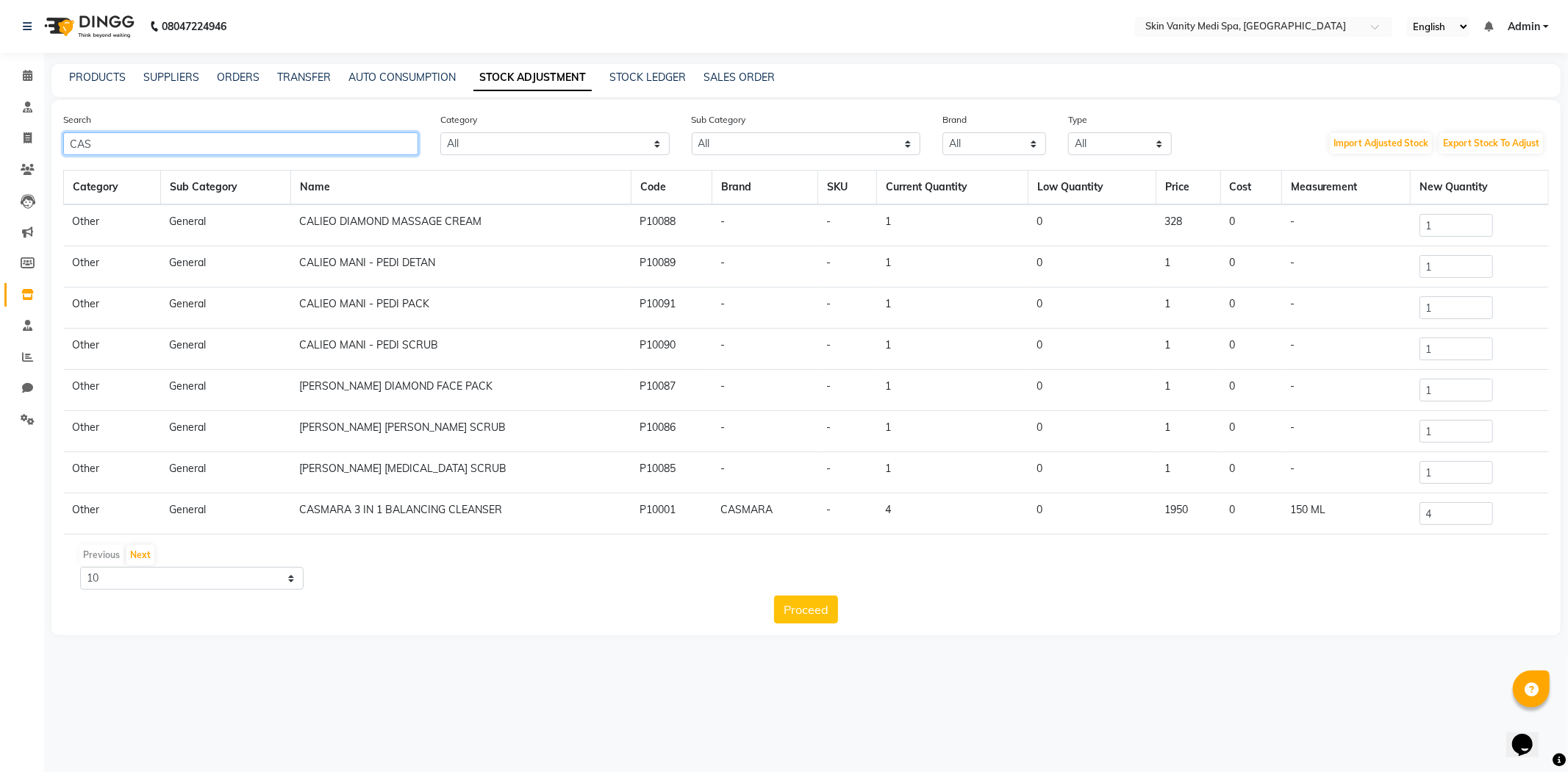
type input "CAS"
click at [1427, 509] on input "4" at bounding box center [1456, 513] width 73 height 23
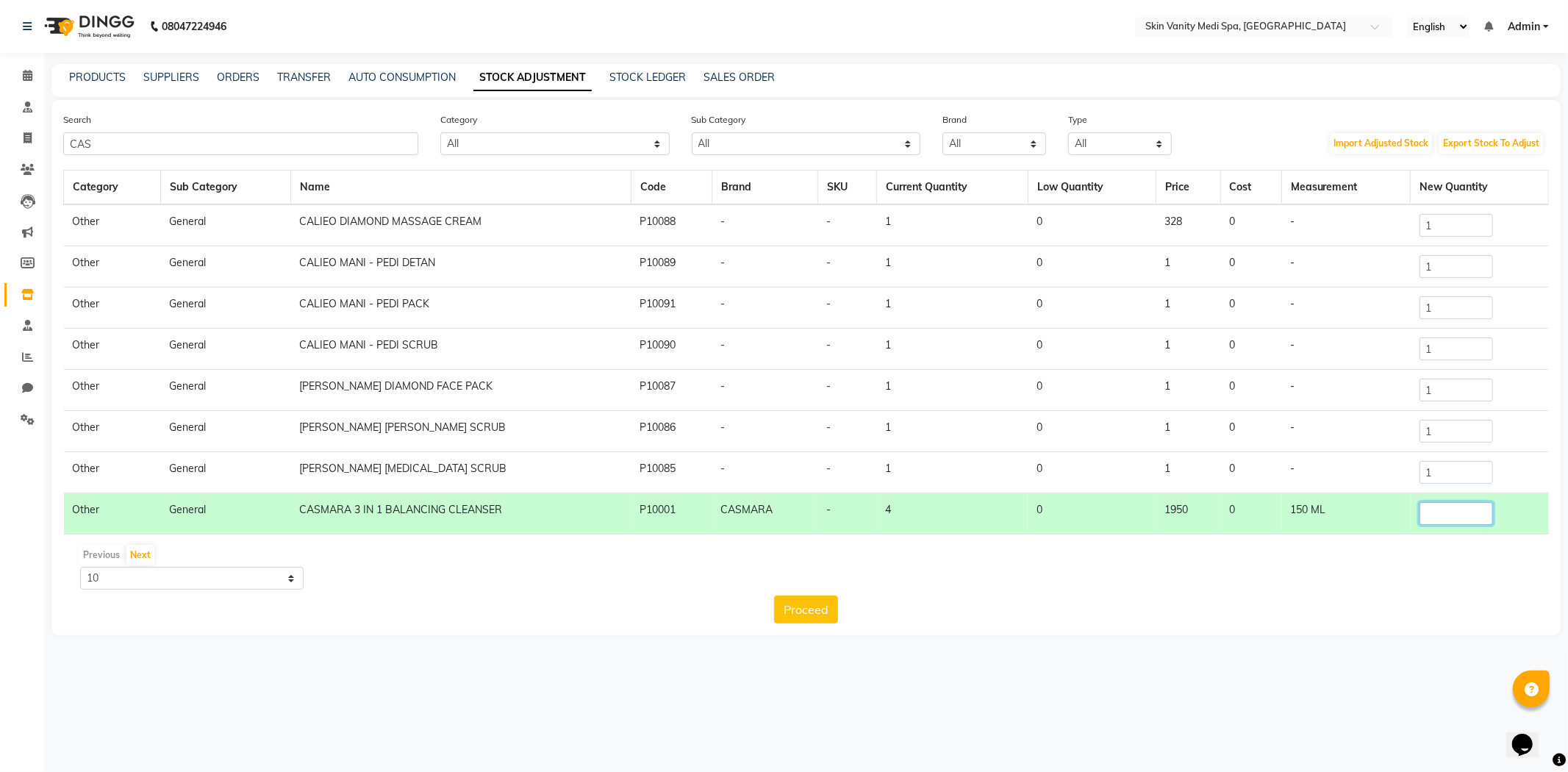
type input "4"
type input "3"
click at [817, 614] on button "Proceed" at bounding box center [806, 610] width 64 height 28
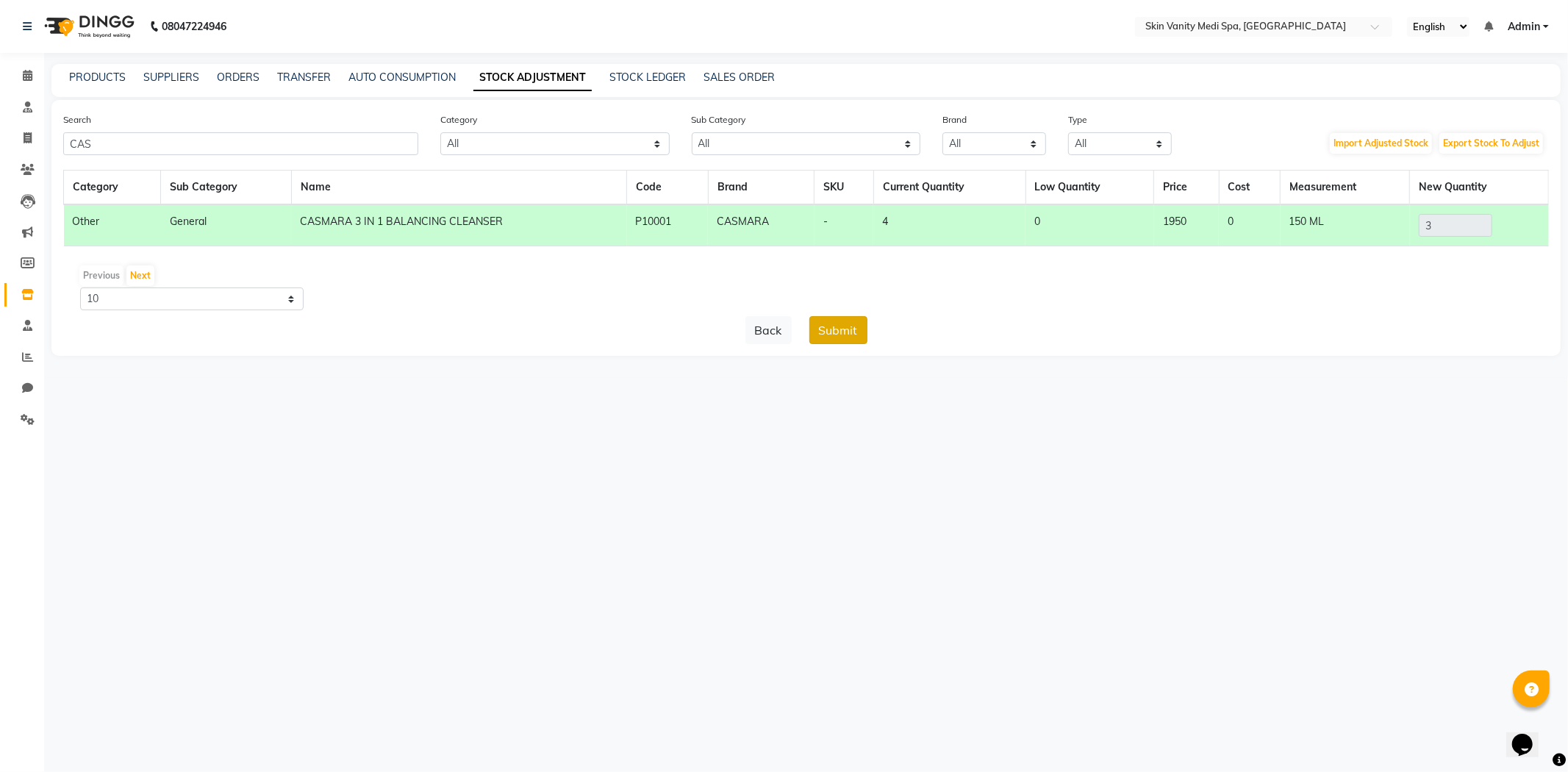
click at [841, 337] on button "Submit" at bounding box center [838, 330] width 58 height 28
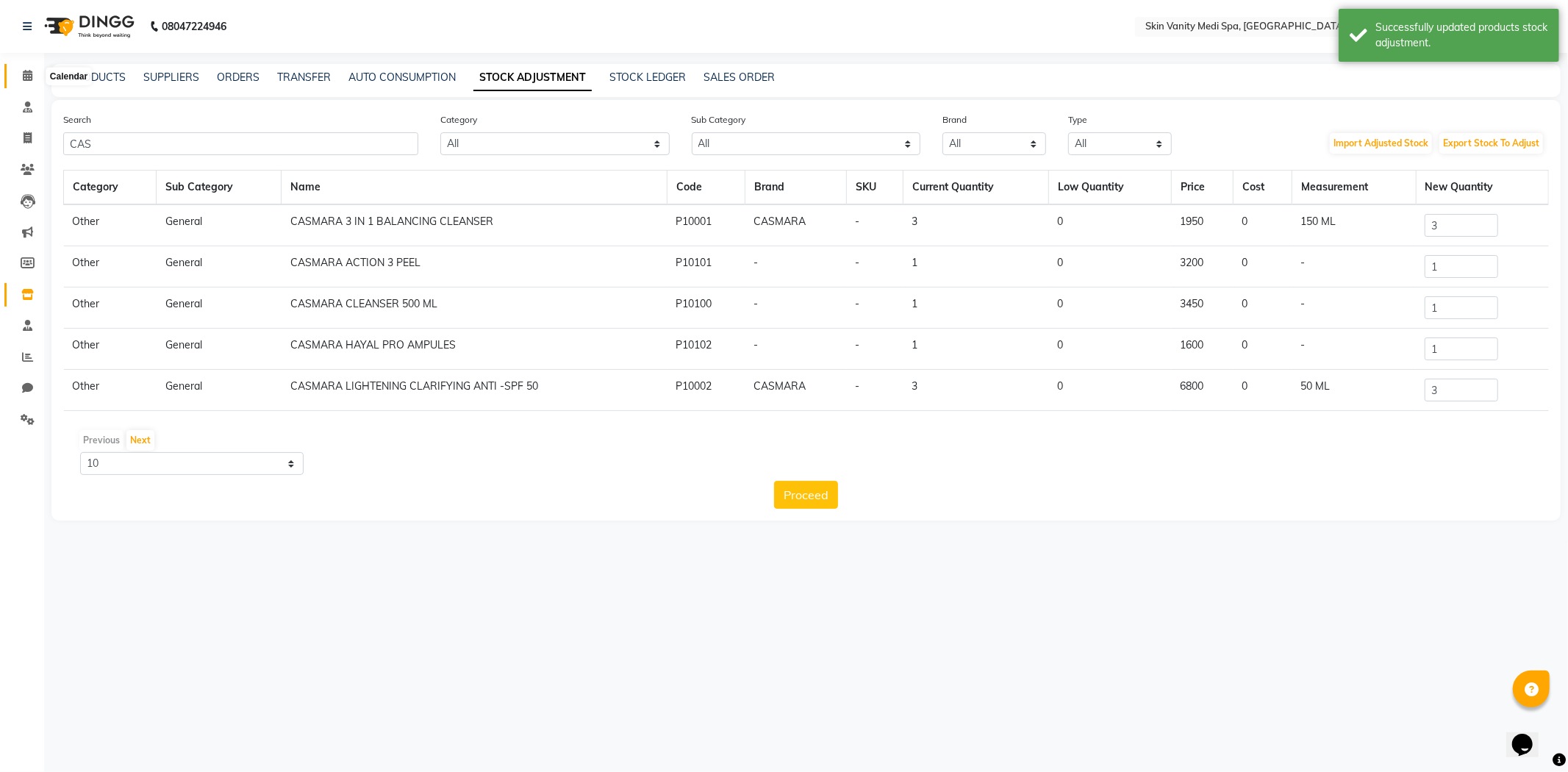
click at [39, 68] on span at bounding box center [28, 75] width 26 height 17
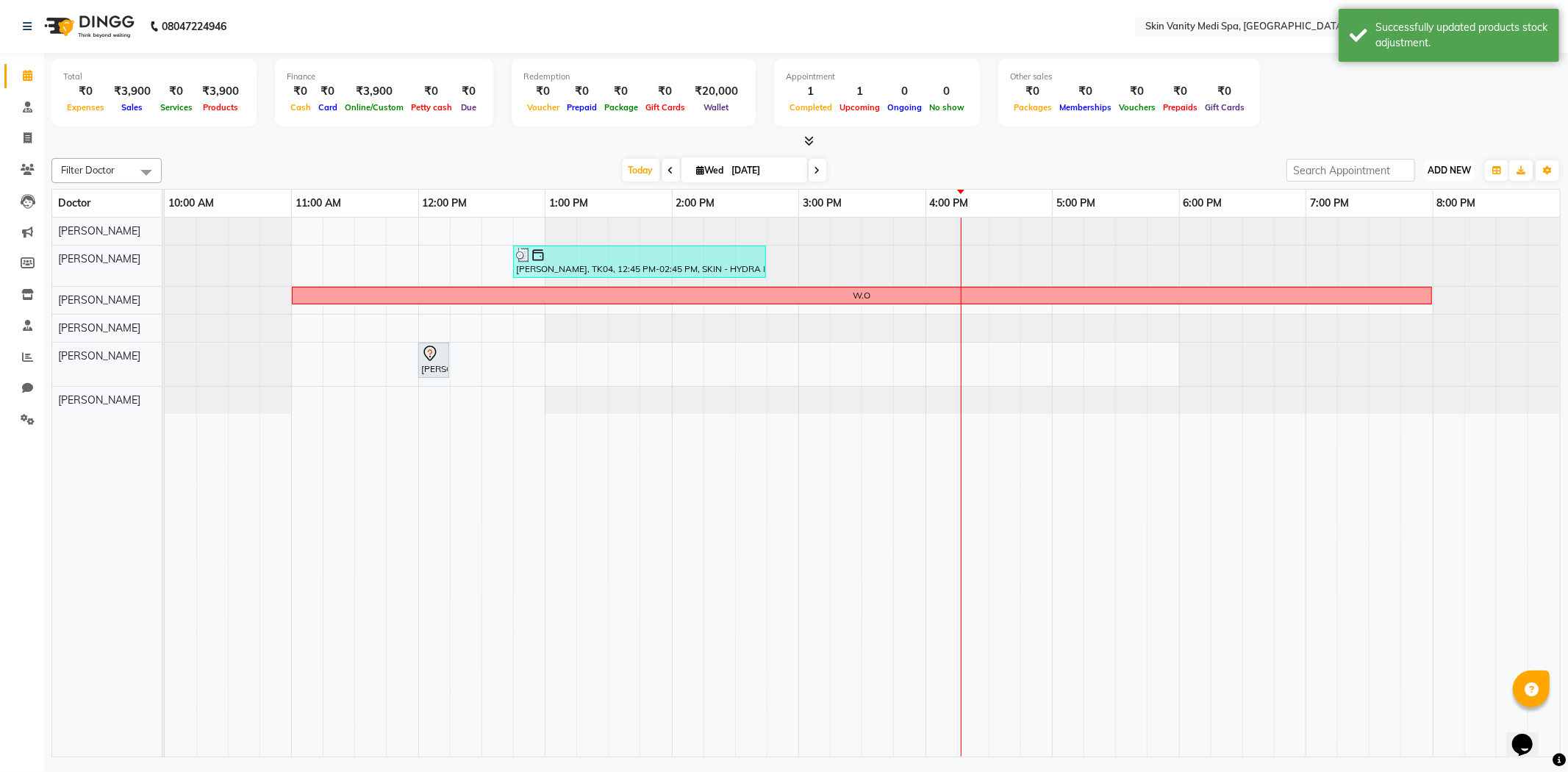
click at [1443, 171] on span "ADD NEW" at bounding box center [1449, 170] width 43 height 11
click at [1386, 215] on link "Add Invoice" at bounding box center [1416, 216] width 117 height 19
select select "service"
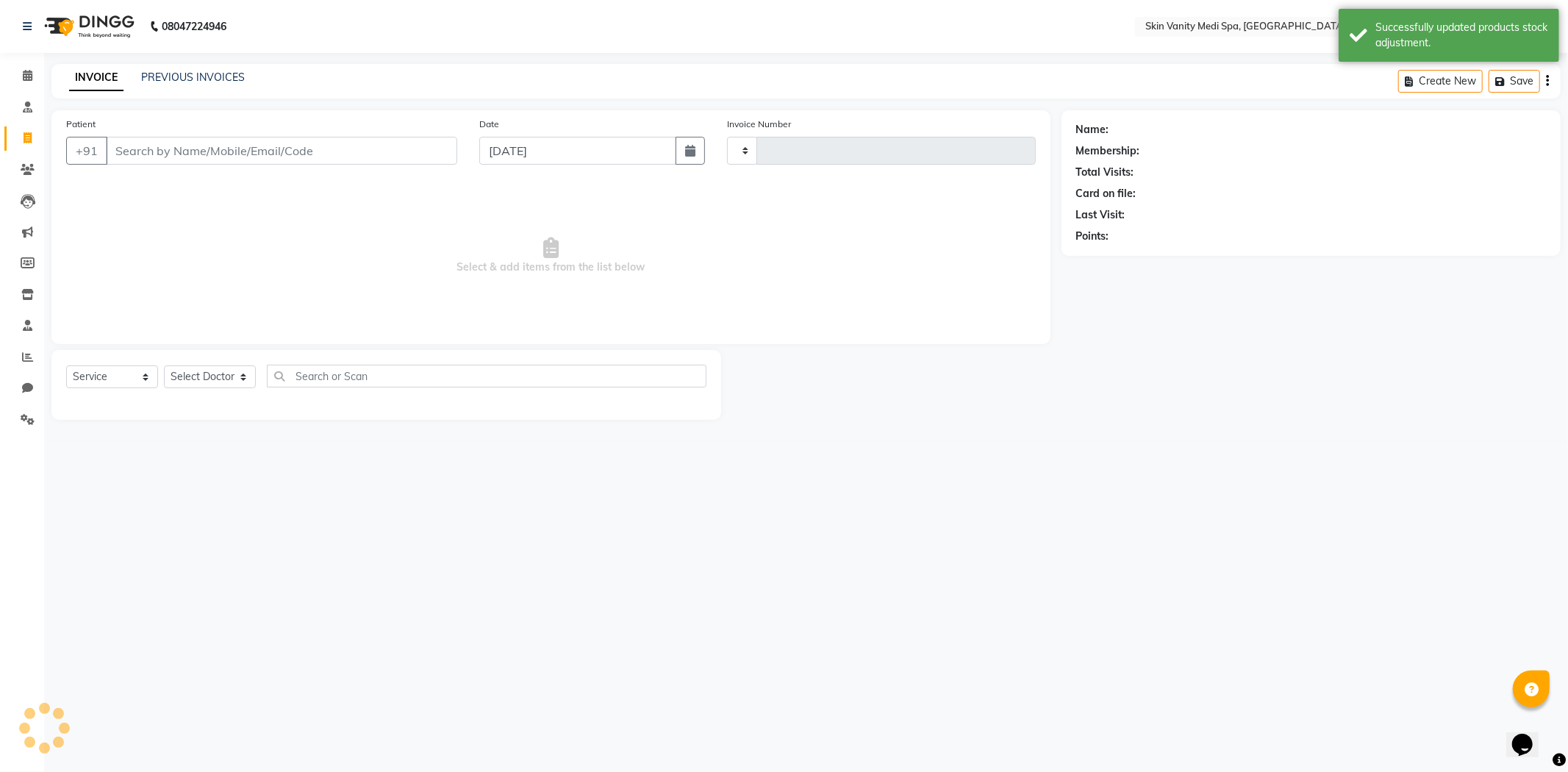
type input "0690"
select select "7826"
click at [341, 148] on input "Patient" at bounding box center [282, 150] width 352 height 28
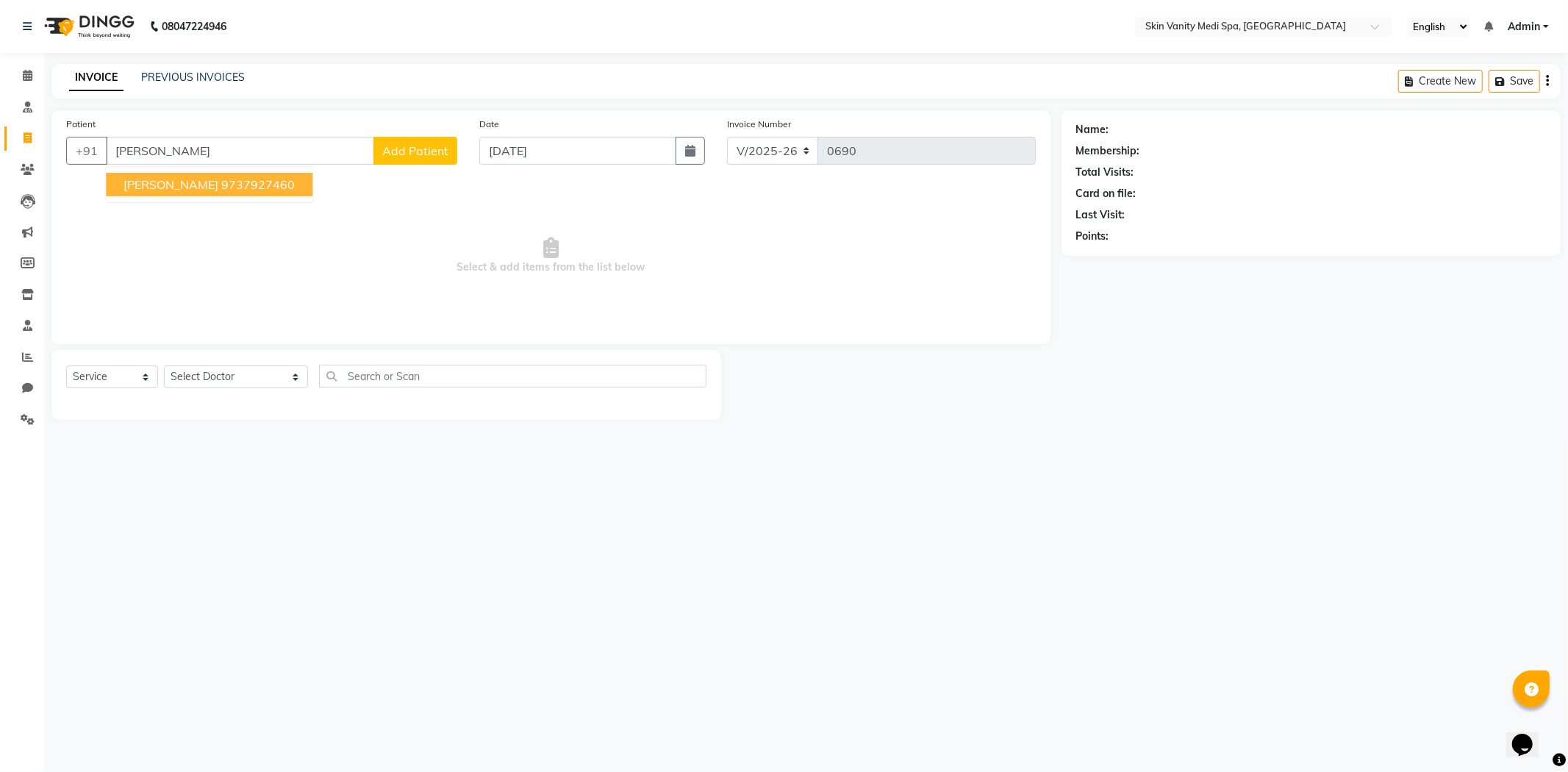
click at [263, 173] on button "RUCHITA PATEL 9737927460" at bounding box center [208, 185] width 206 height 24
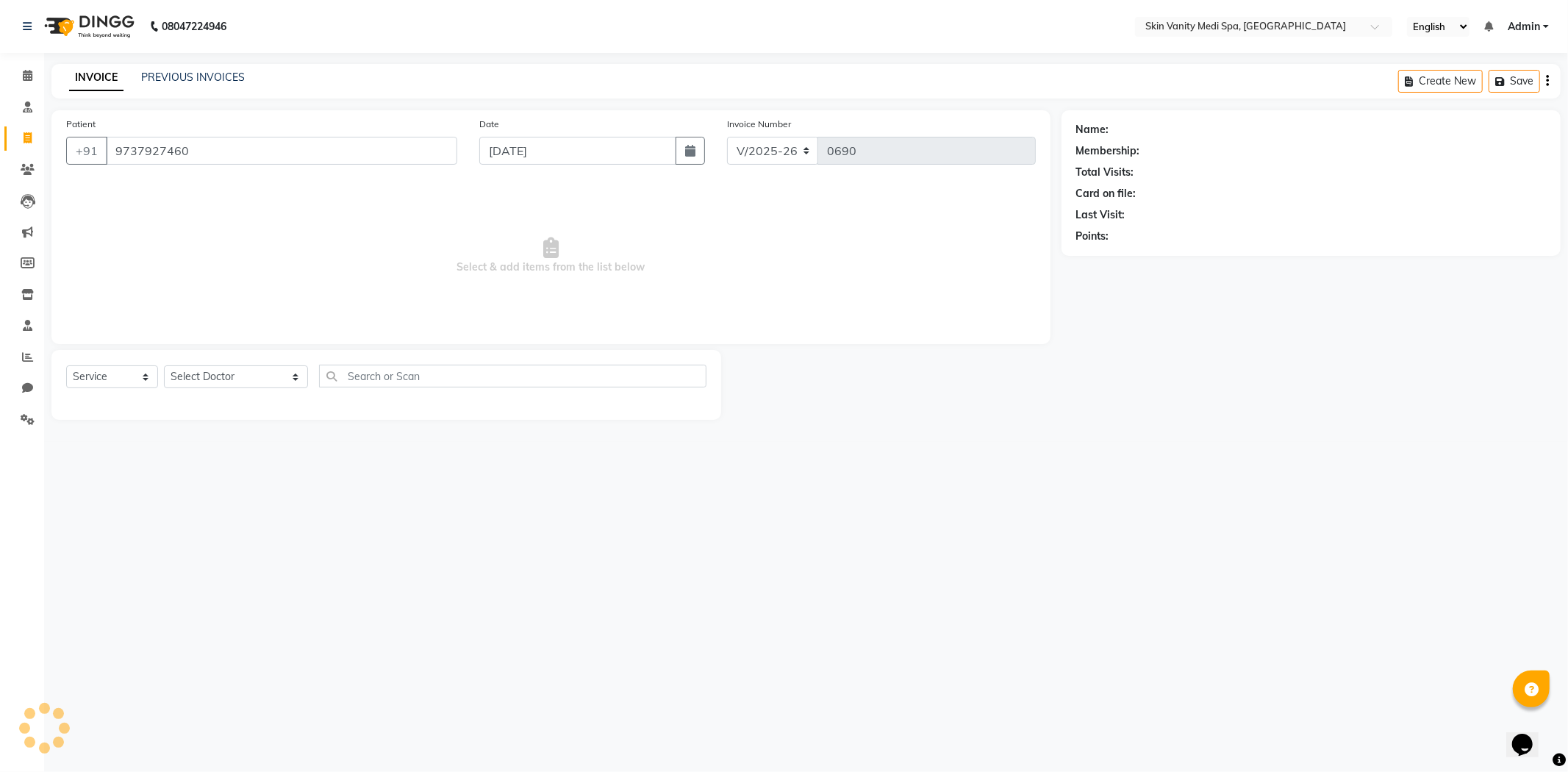
type input "9737927460"
click at [135, 379] on select "Select Service Product Membership Package Voucher Prepaid Gift Card" at bounding box center [112, 377] width 92 height 23
select select "product"
click at [66, 367] on select "Select Service Product Membership Package Voucher Prepaid Gift Card" at bounding box center [112, 377] width 92 height 23
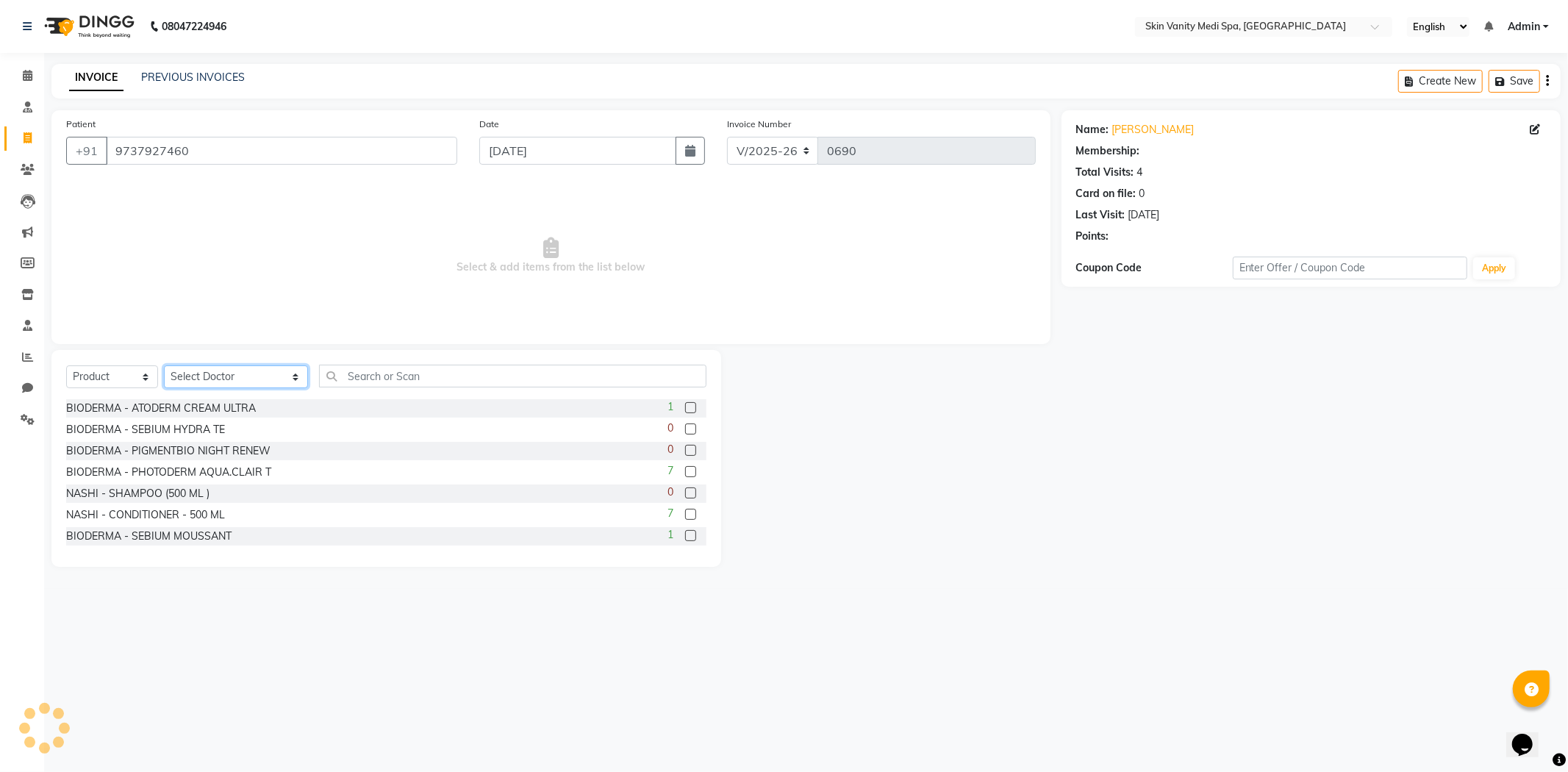
click at [215, 369] on select "Select Doctor ASMA KHAN DINGG SUPPORT DR LIBA DIXIT EMAA MACWAN PRANSHU TRIVEDI…" at bounding box center [236, 377] width 144 height 23
select select "70352"
click at [164, 367] on select "Select Doctor ASMA KHAN DINGG SUPPORT DR LIBA DIXIT EMAA MACWAN PRANSHU TRIVEDI…" at bounding box center [236, 377] width 144 height 23
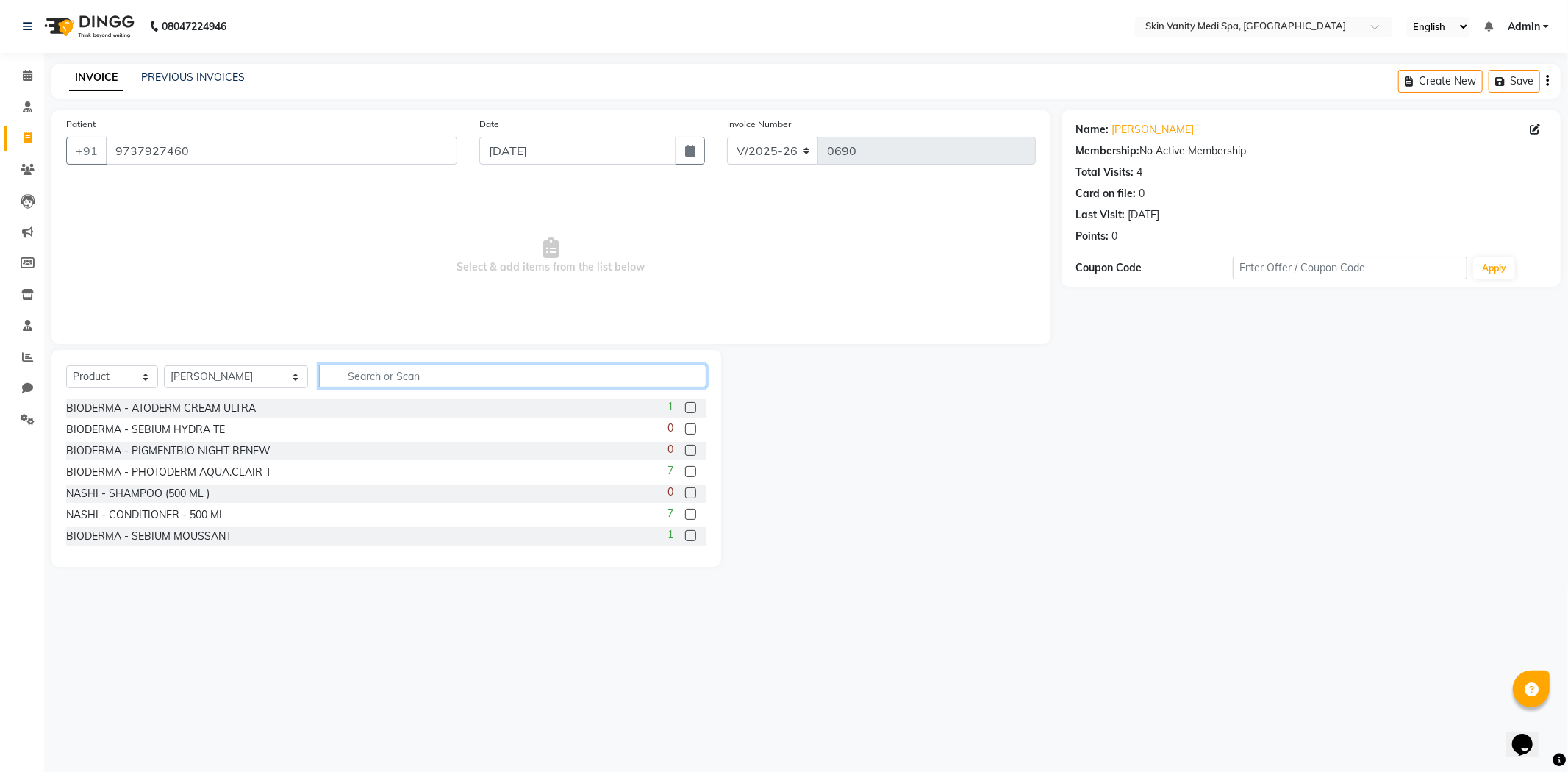
click at [375, 379] on input "text" at bounding box center [513, 376] width 387 height 23
type input "CAS"
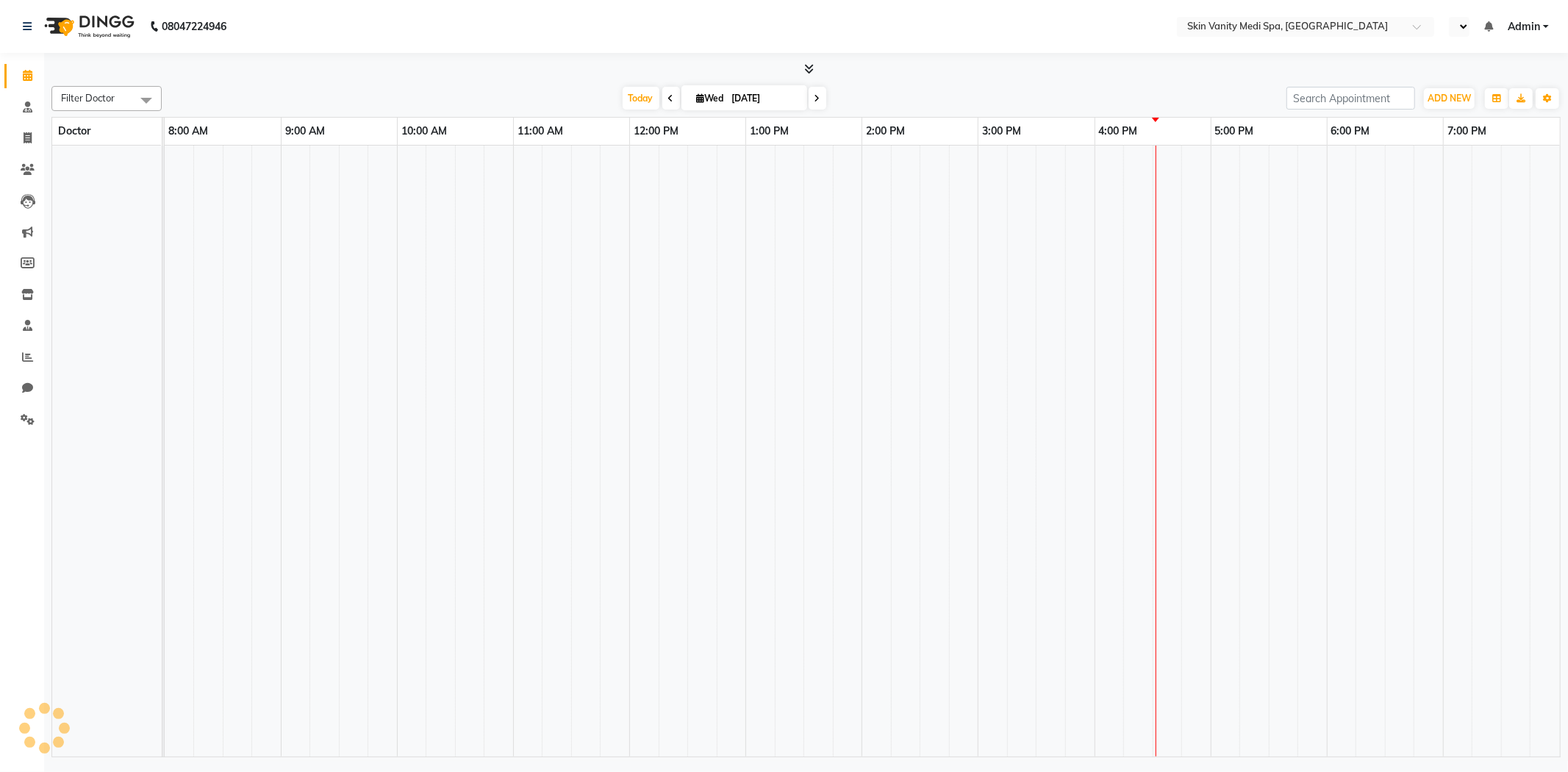
select select "en"
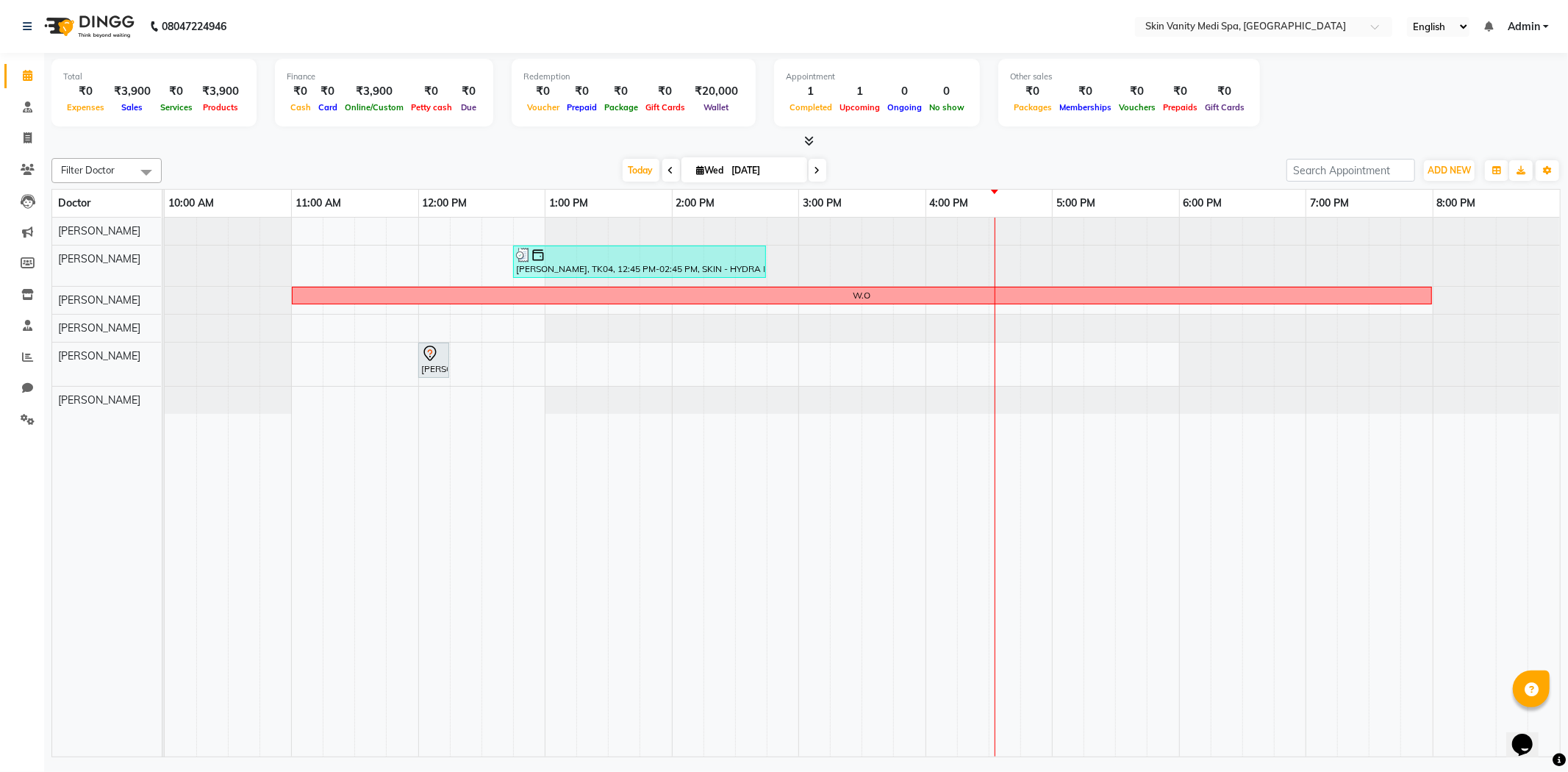
click at [559, 165] on div "[DATE] [DATE]" at bounding box center [724, 170] width 1111 height 22
drag, startPoint x: 28, startPoint y: 358, endPoint x: 37, endPoint y: 356, distance: 9.2
click at [28, 358] on icon at bounding box center [27, 357] width 11 height 11
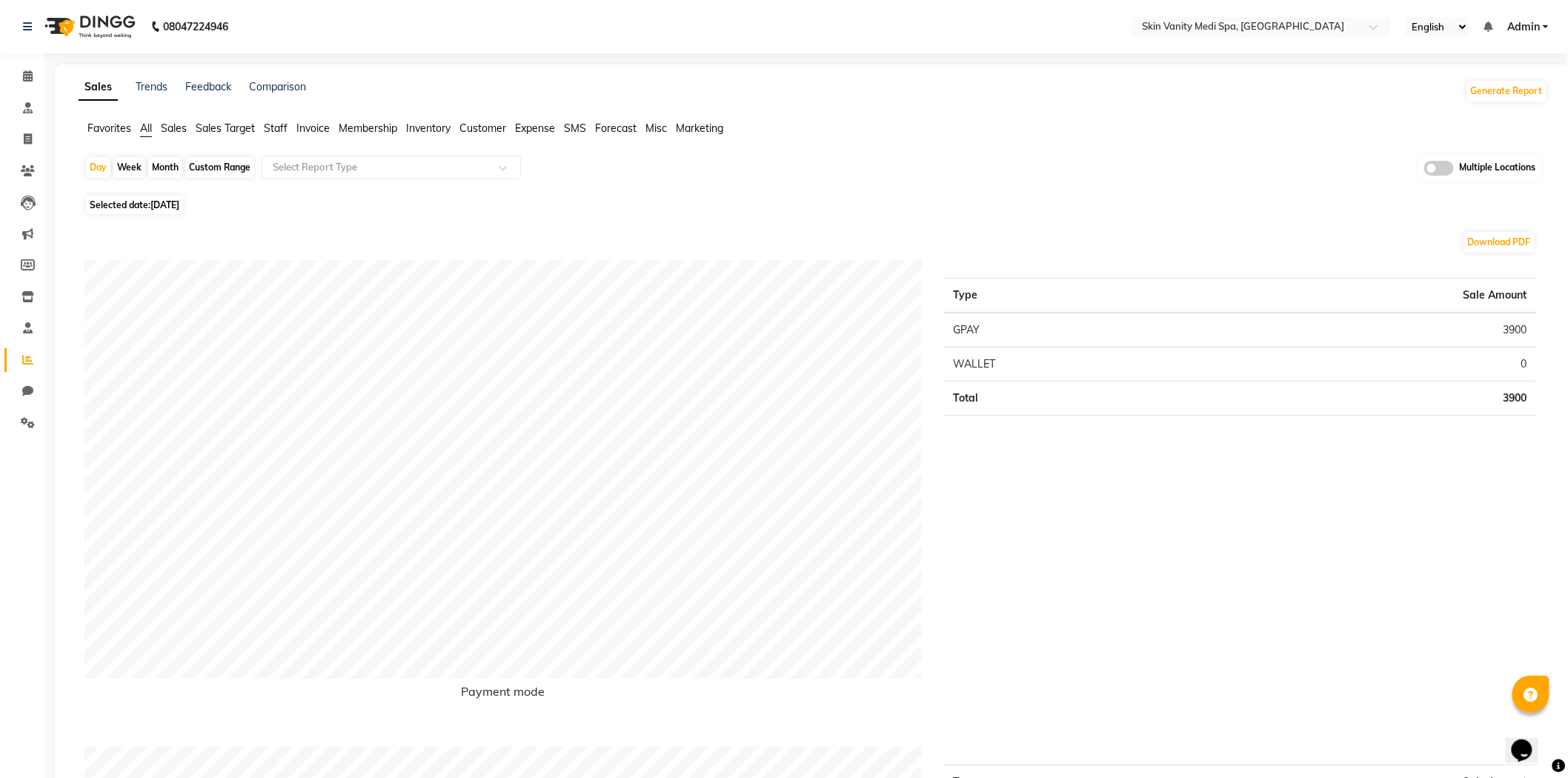
click at [166, 165] on div "Month" at bounding box center [165, 167] width 34 height 21
select select "9"
select select "2025"
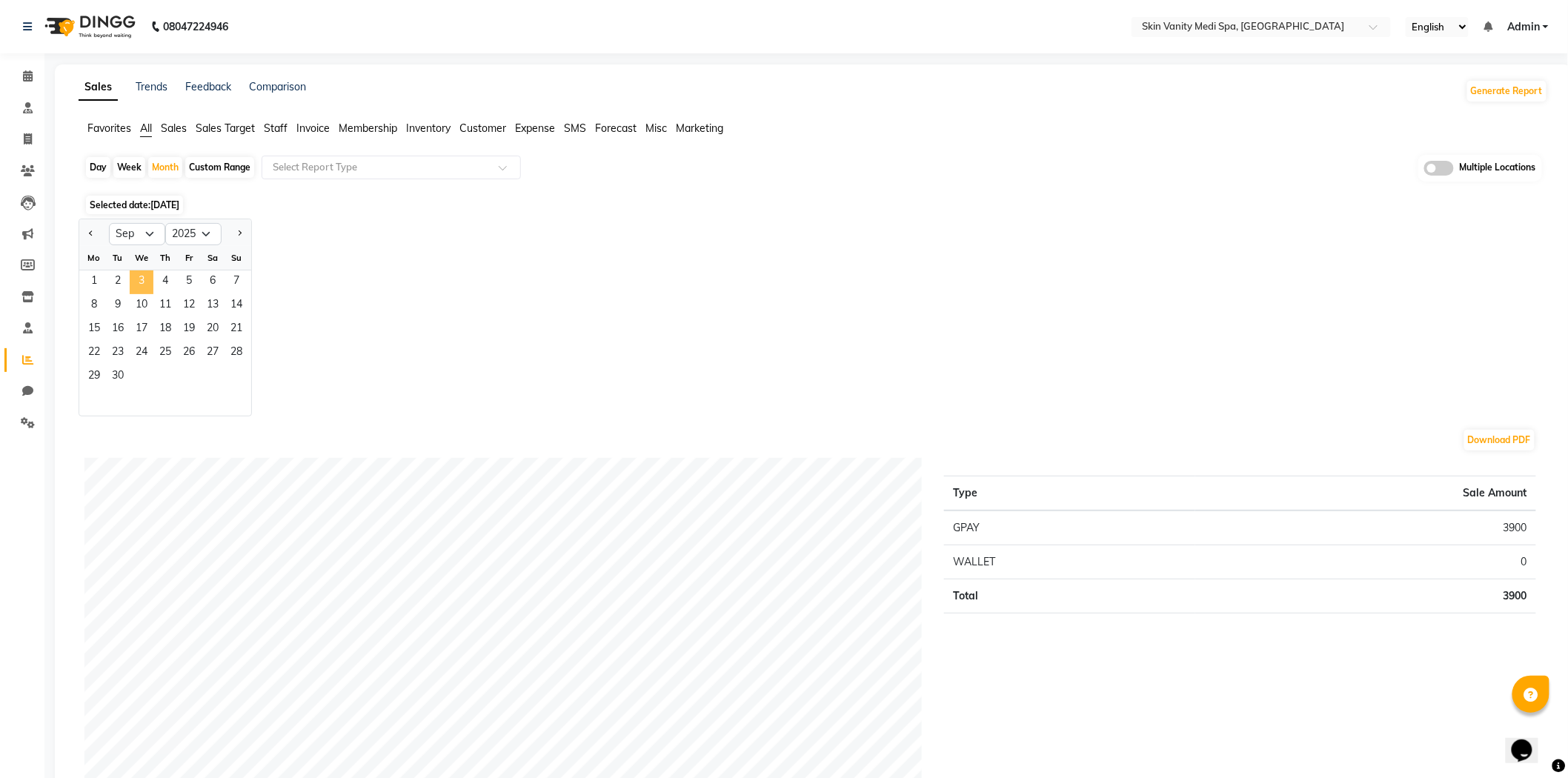
click at [142, 280] on span "3" at bounding box center [141, 283] width 24 height 24
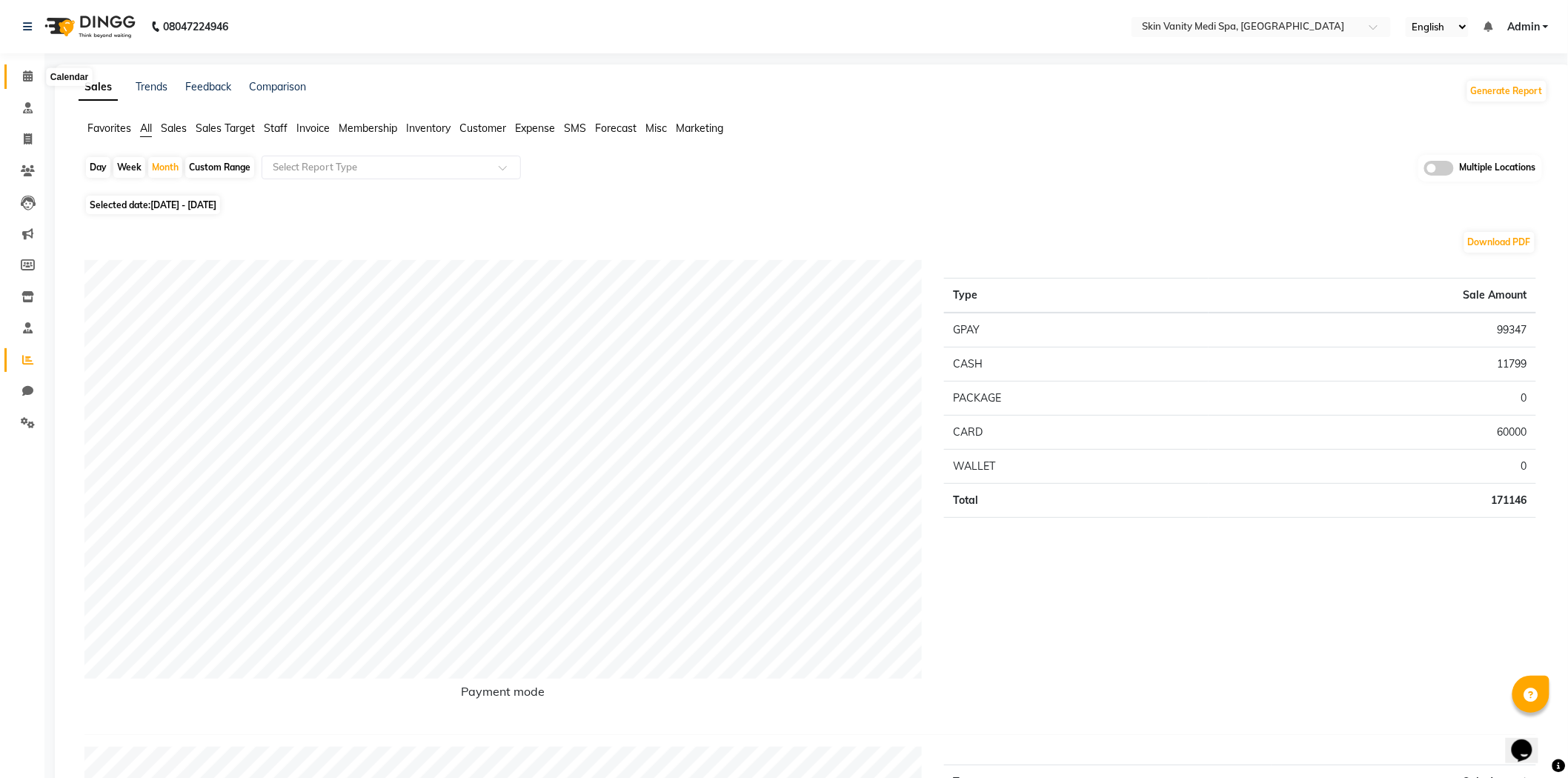
click at [24, 76] on icon at bounding box center [28, 76] width 10 height 11
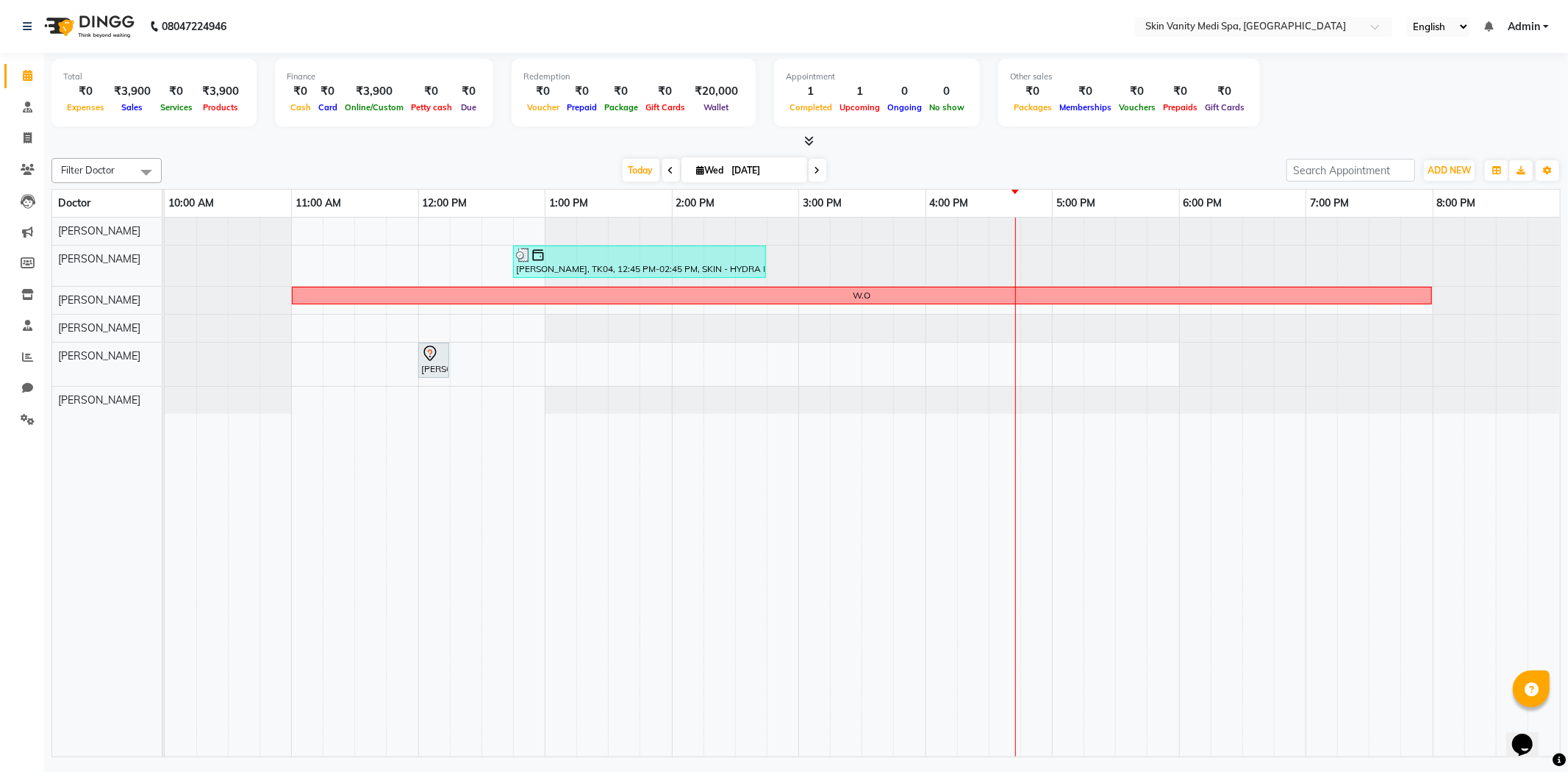
click at [816, 170] on icon at bounding box center [817, 170] width 6 height 9
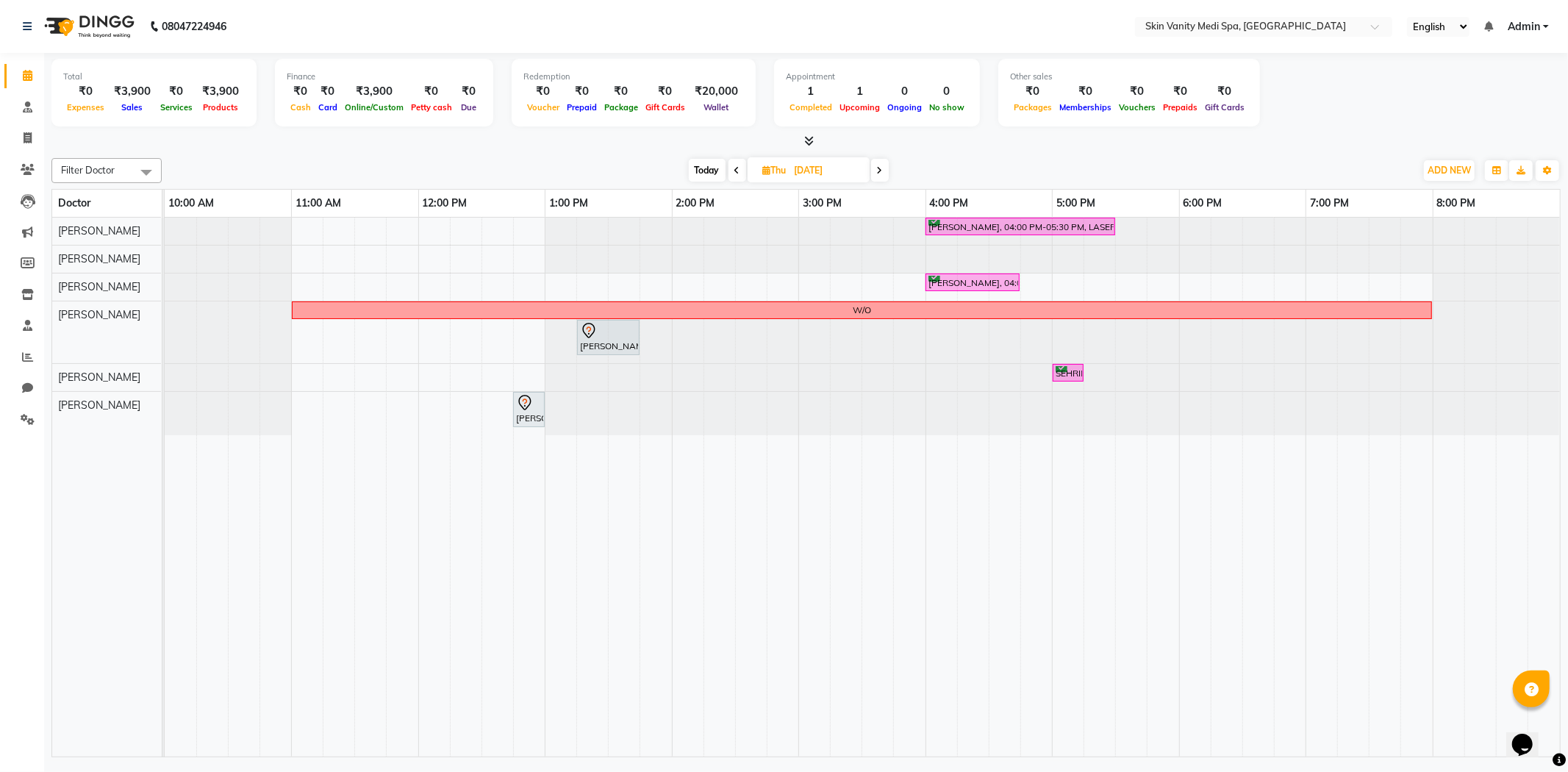
click at [703, 167] on span "Today" at bounding box center [706, 170] width 37 height 23
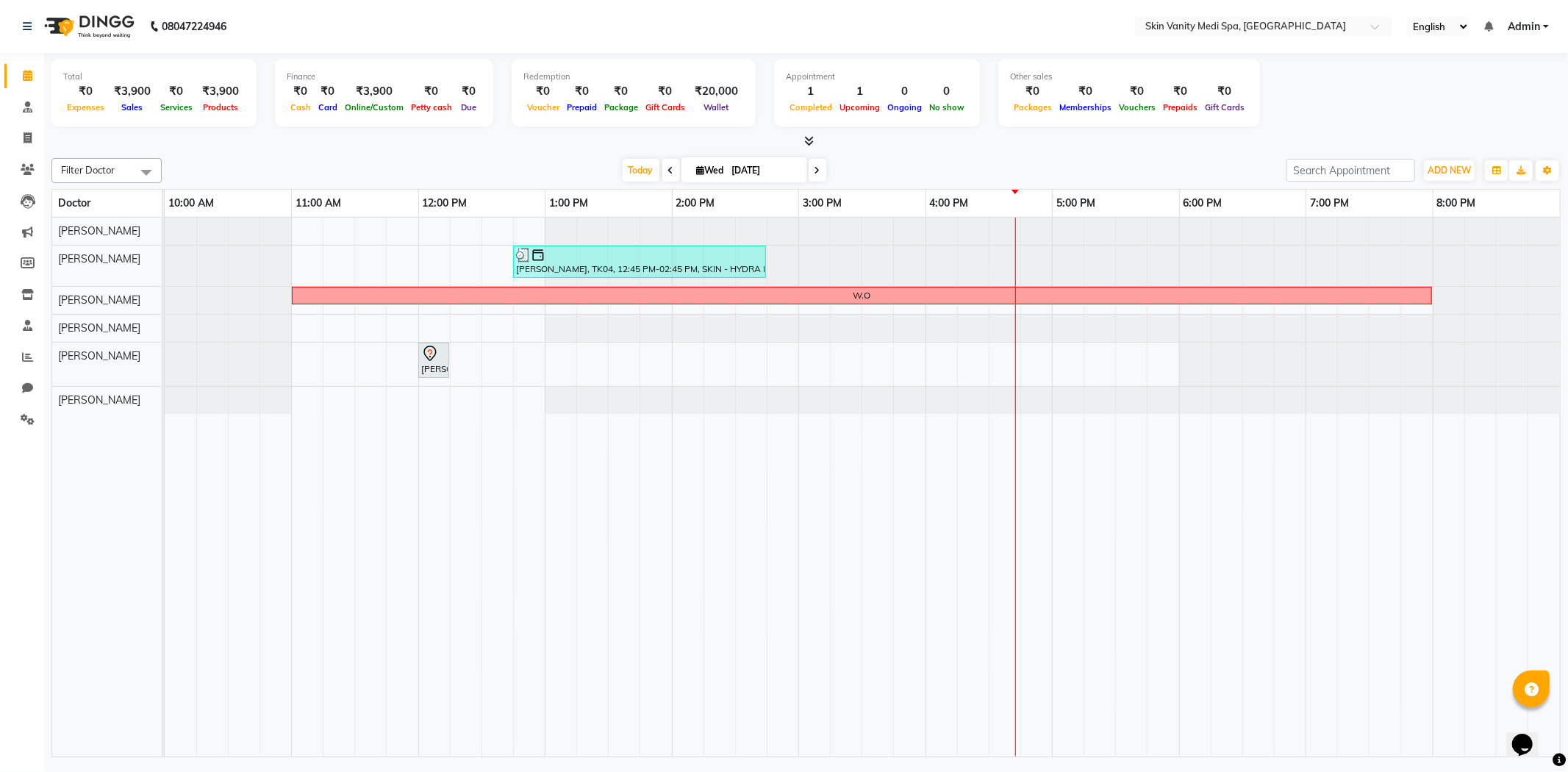
click at [820, 173] on span at bounding box center [818, 170] width 18 height 23
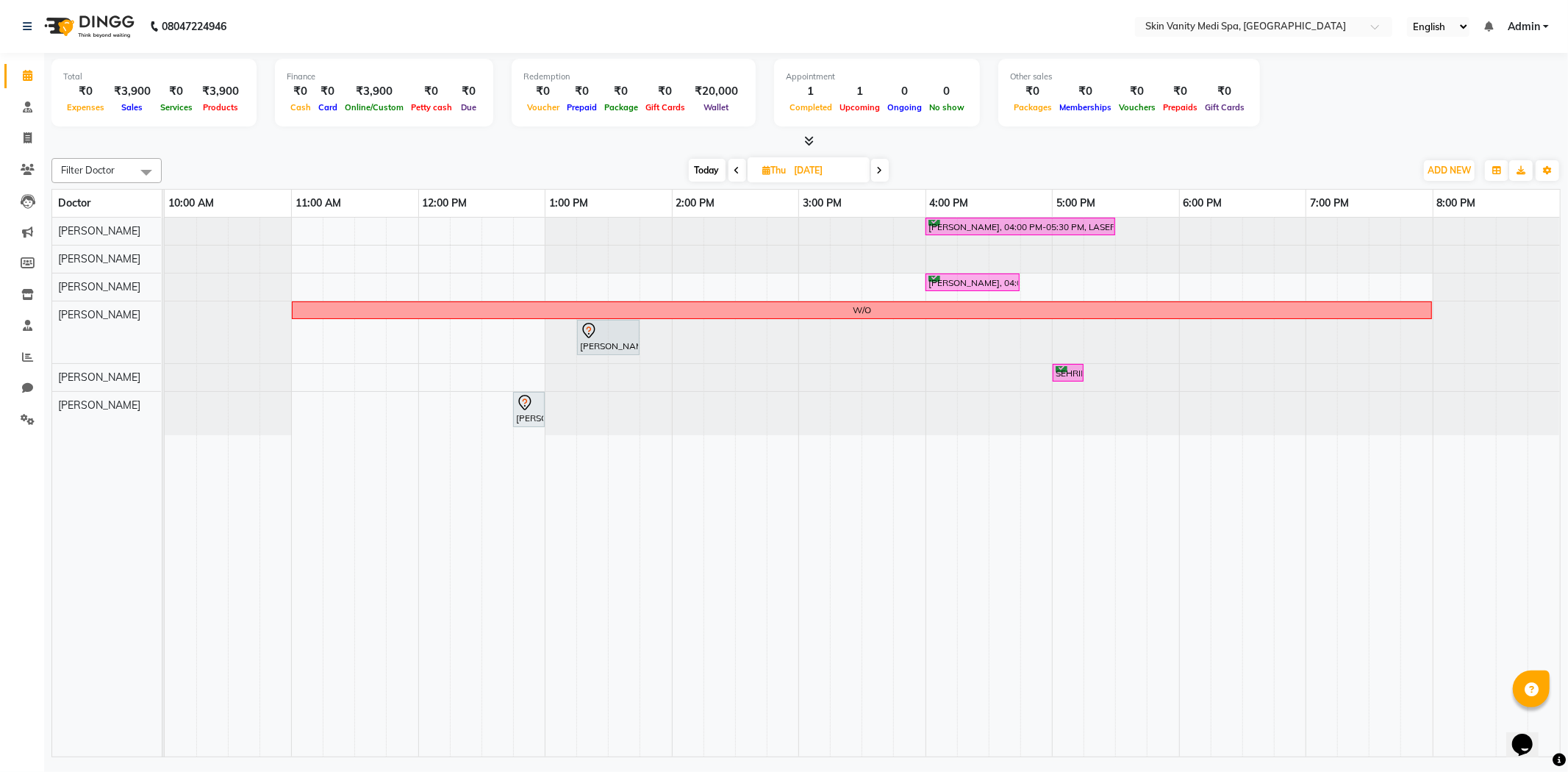
click at [702, 170] on span "Today" at bounding box center [706, 170] width 37 height 23
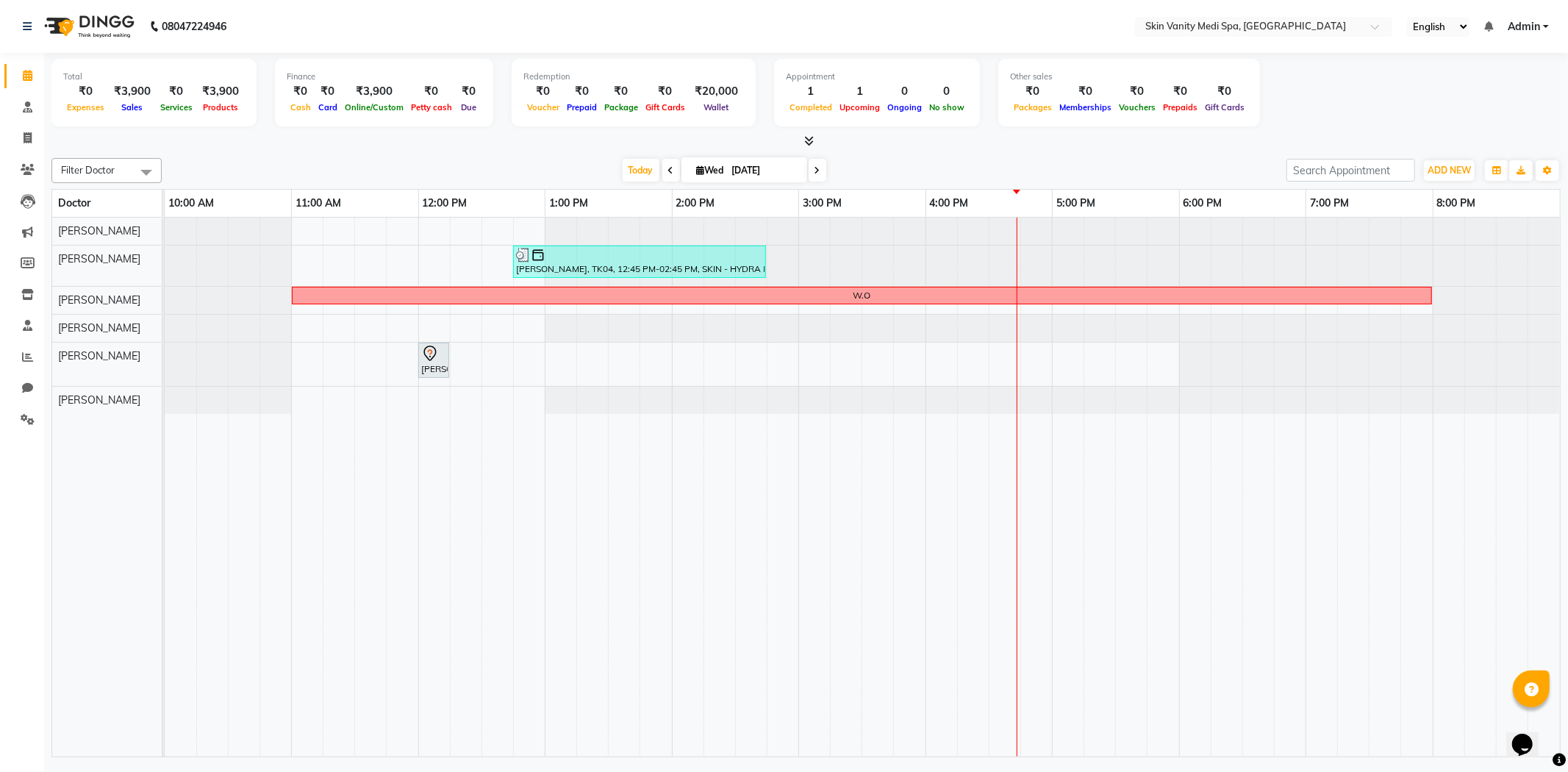
click at [818, 167] on span at bounding box center [818, 170] width 18 height 23
type input "[DATE]"
